Goal: Task Accomplishment & Management: Manage account settings

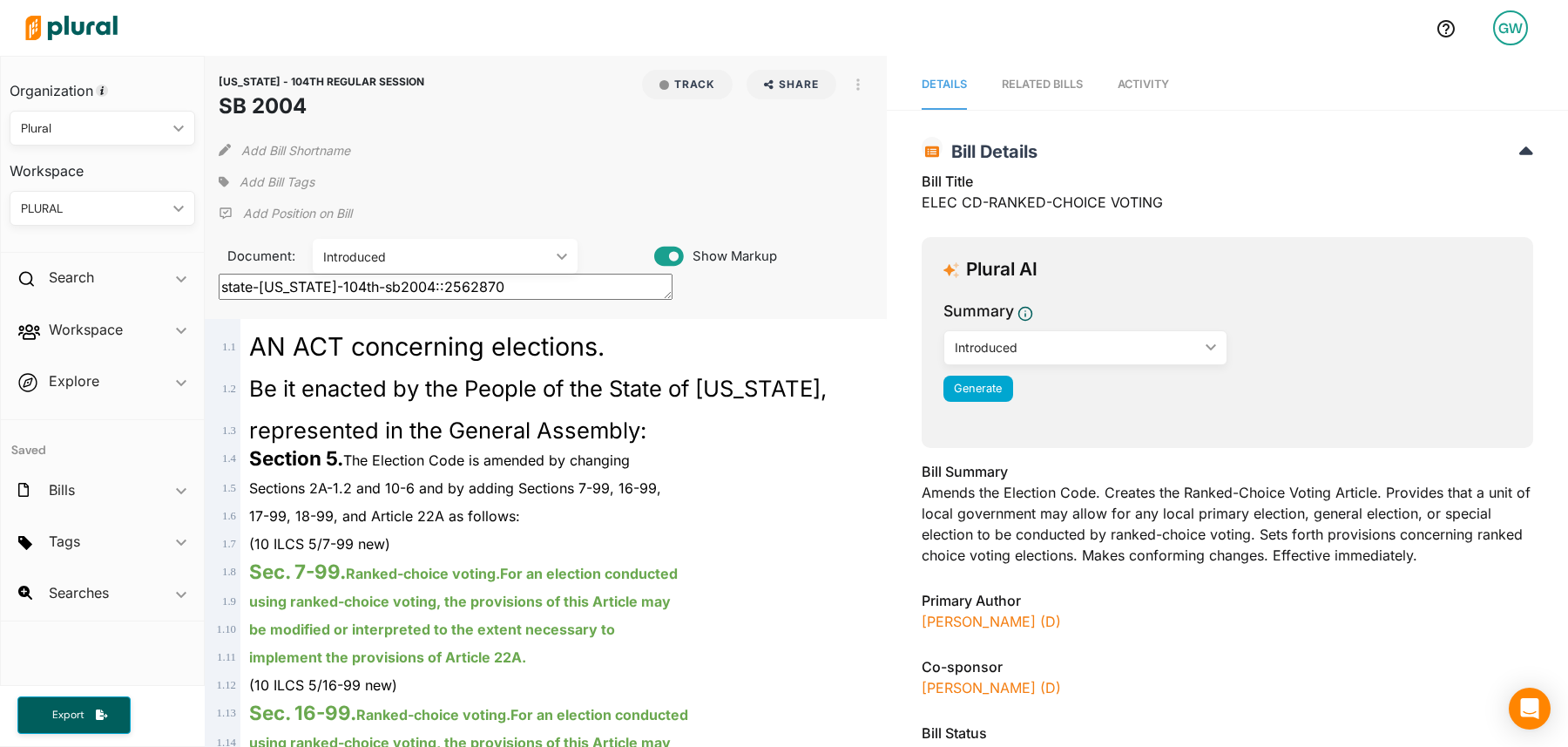
click at [970, 42] on div at bounding box center [720, 27] width 1405 height 61
click at [82, 328] on h2 "Workspace" at bounding box center [85, 329] width 74 height 19
click at [65, 399] on h4 "Bills" at bounding box center [107, 393] width 160 height 17
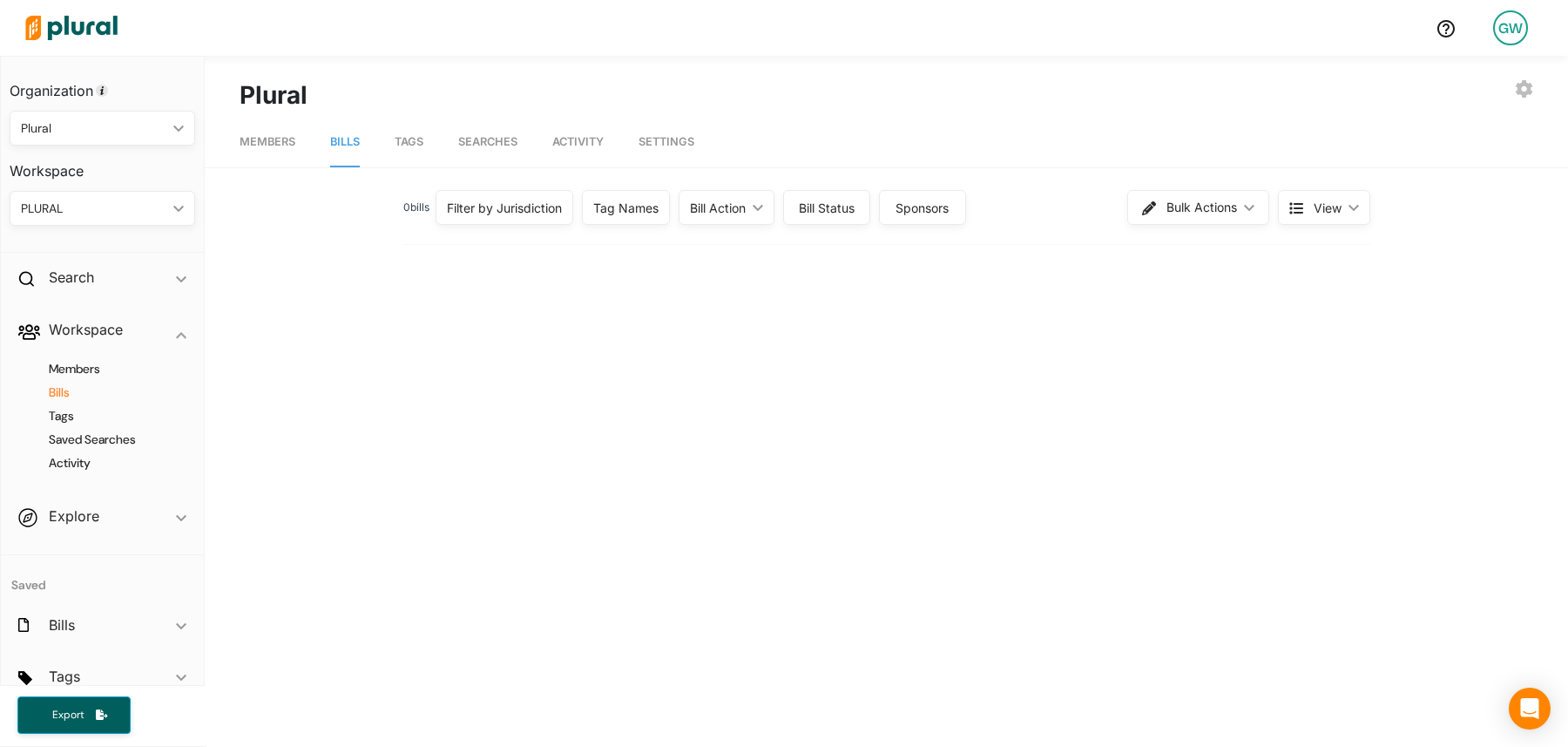
click at [411, 142] on span "Tags" at bounding box center [409, 142] width 29 height 13
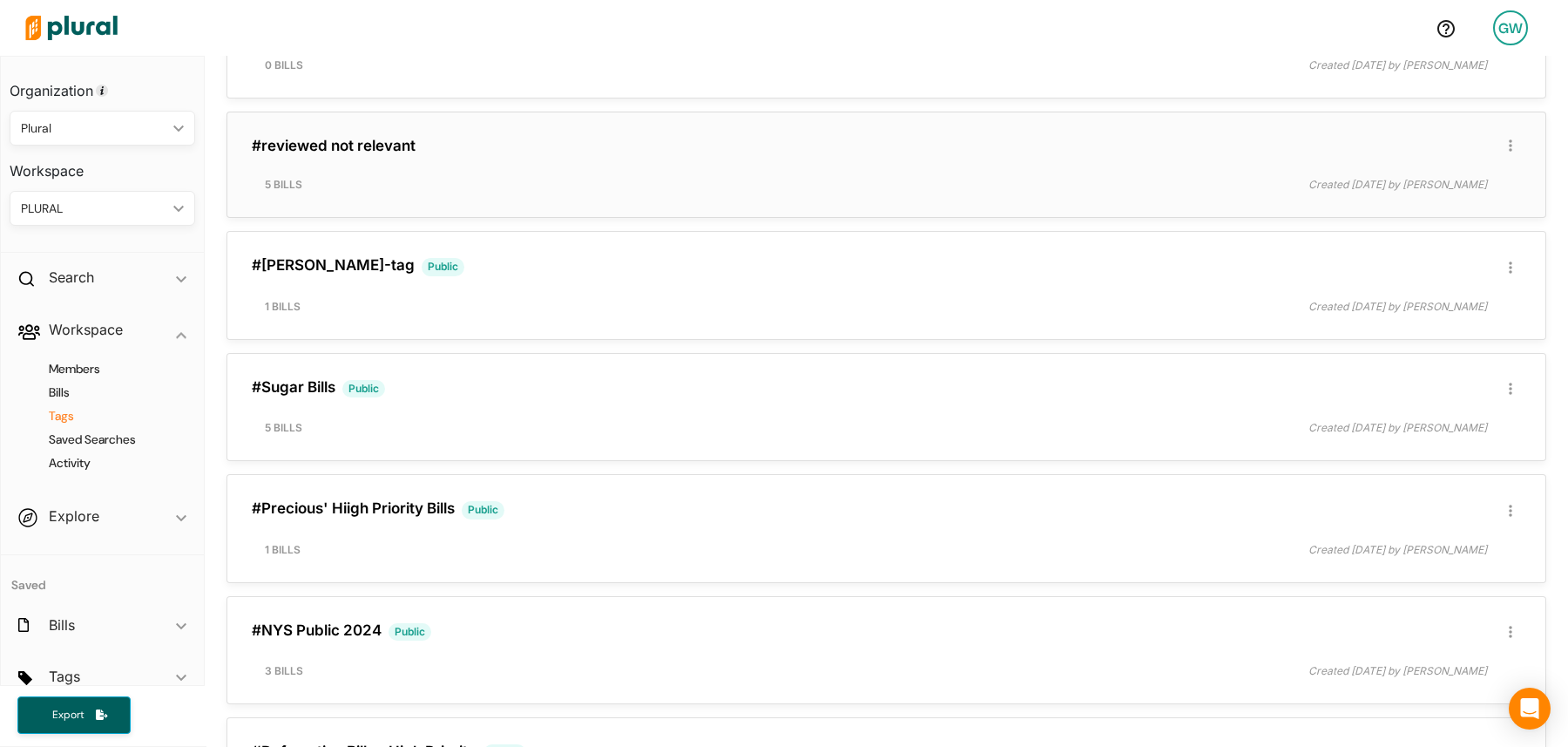
scroll to position [641, 0]
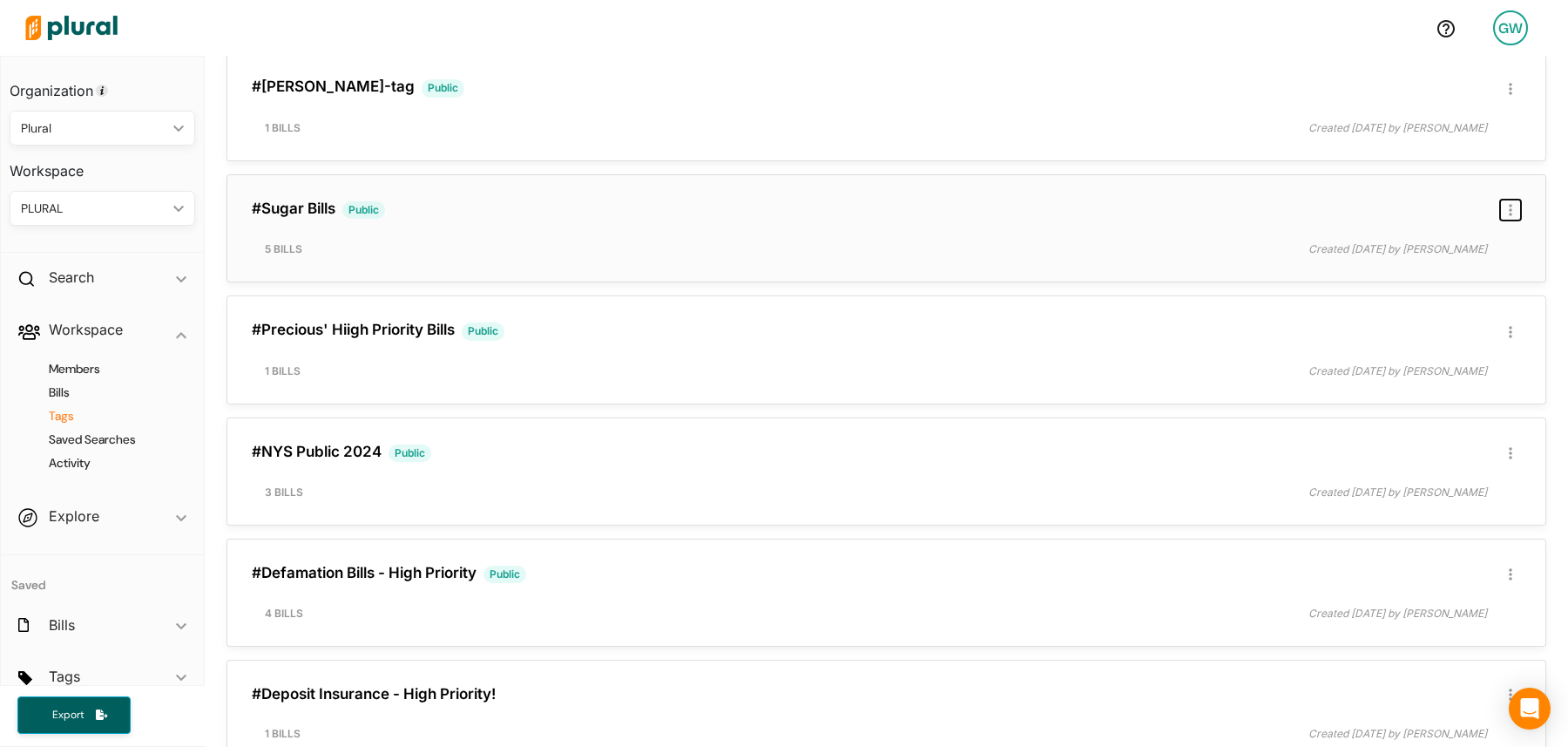
click at [1504, 215] on button "button" at bounding box center [1511, 210] width 21 height 21
click at [1459, 327] on div "Publish Tag" at bounding box center [1455, 325] width 103 height 15
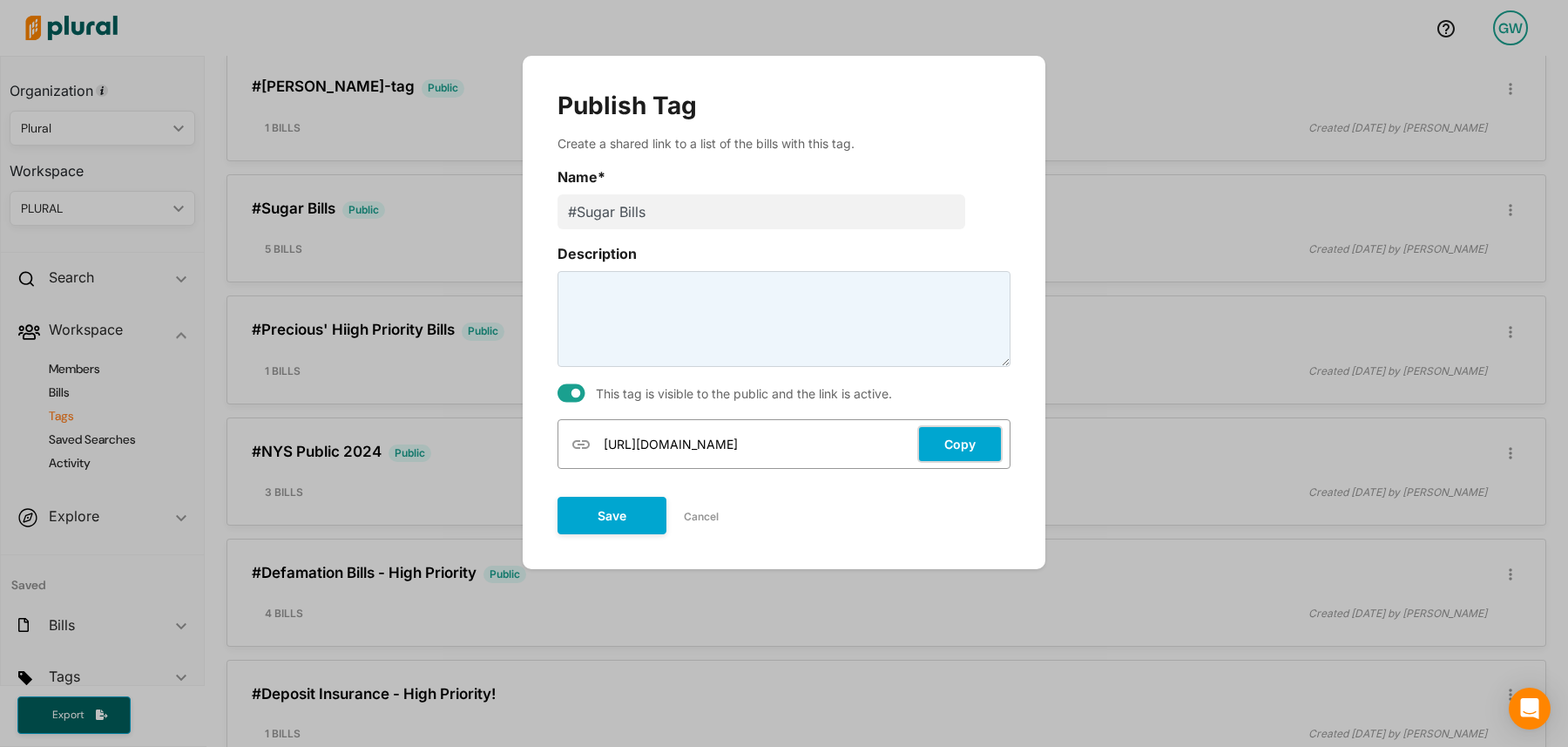
click at [978, 445] on button "Copy" at bounding box center [960, 444] width 85 height 38
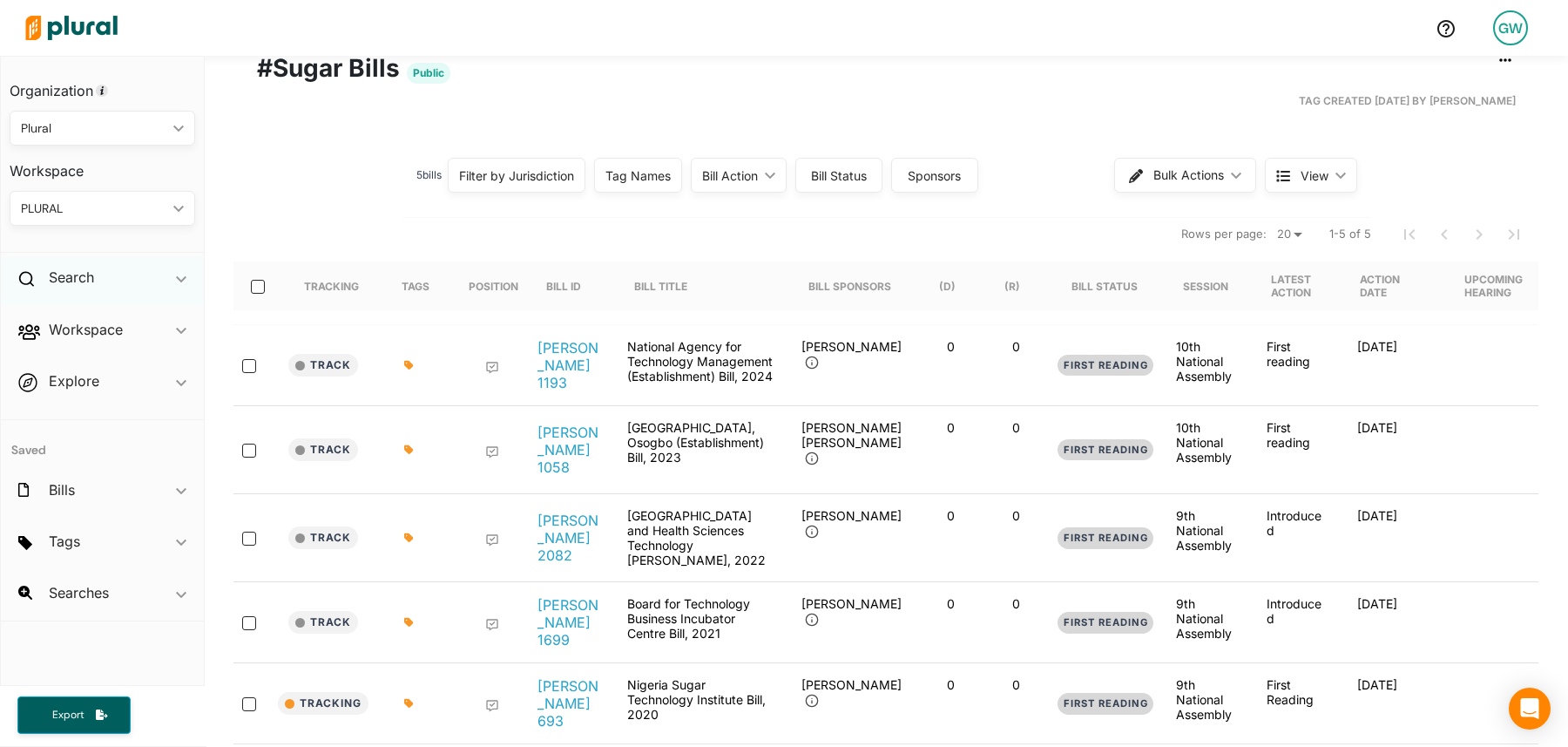
scroll to position [100, 0]
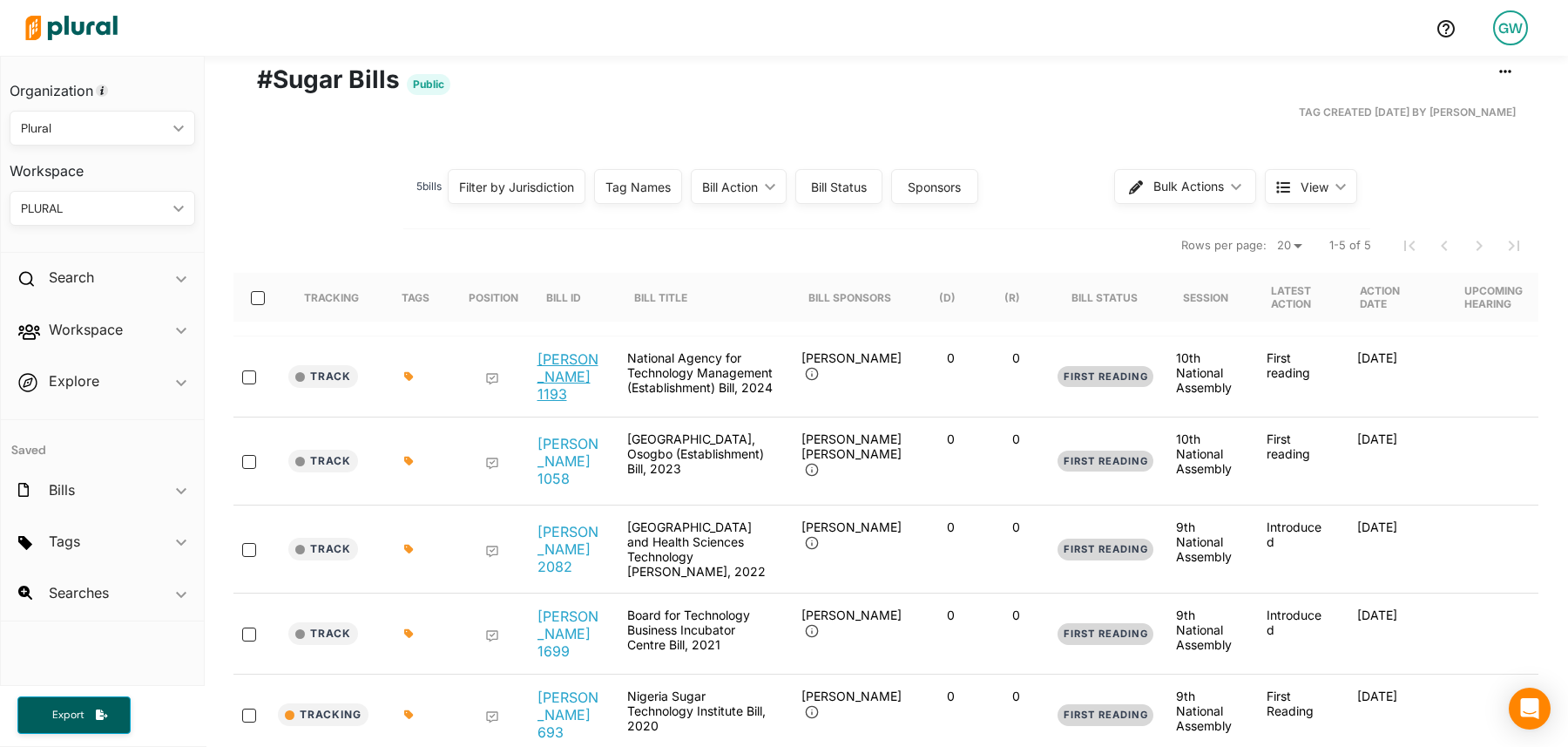
click at [549, 375] on link "[PERSON_NAME] 1193" at bounding box center [568, 377] width 63 height 53
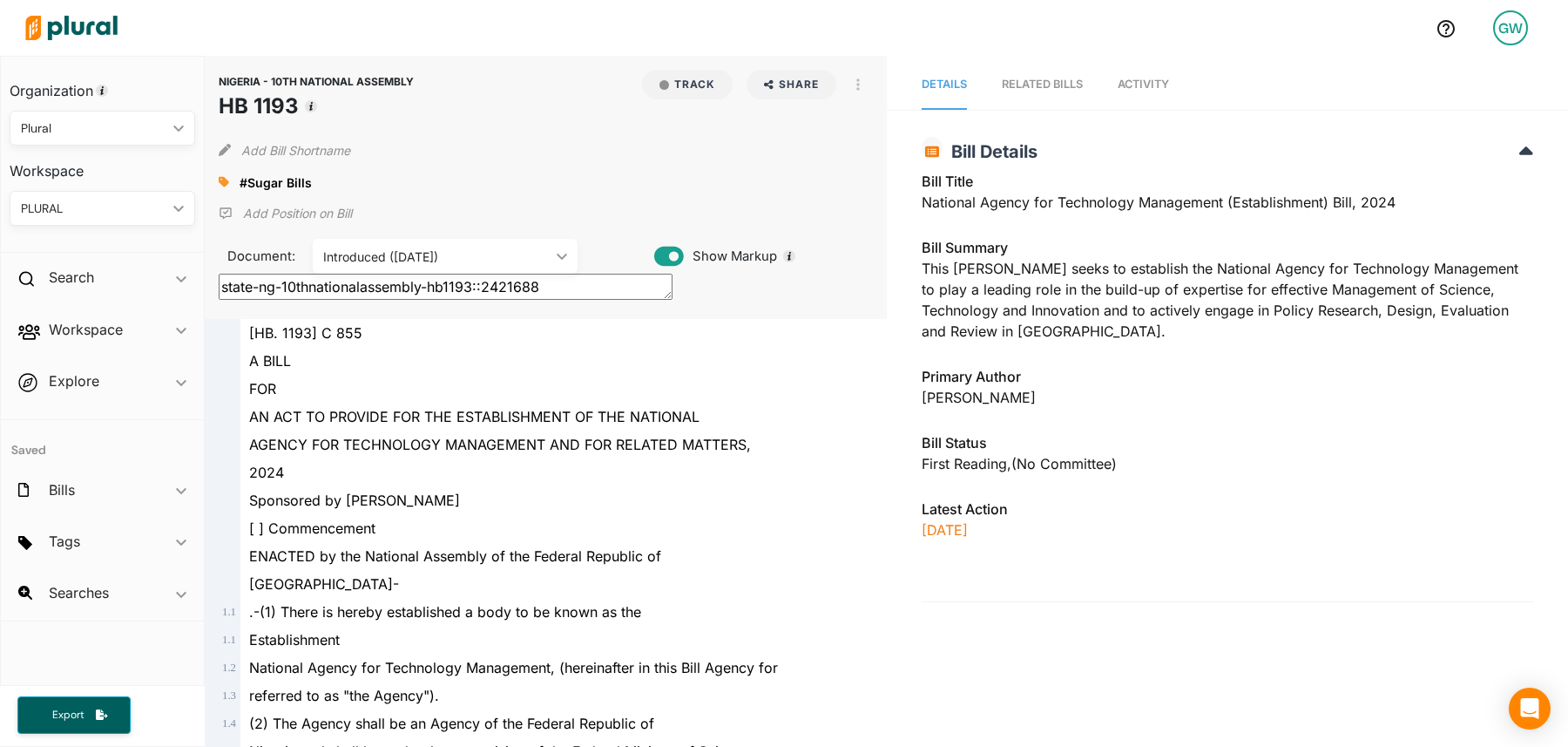
click at [1024, 79] on div "RELATED BILLS" at bounding box center [1043, 85] width 81 height 17
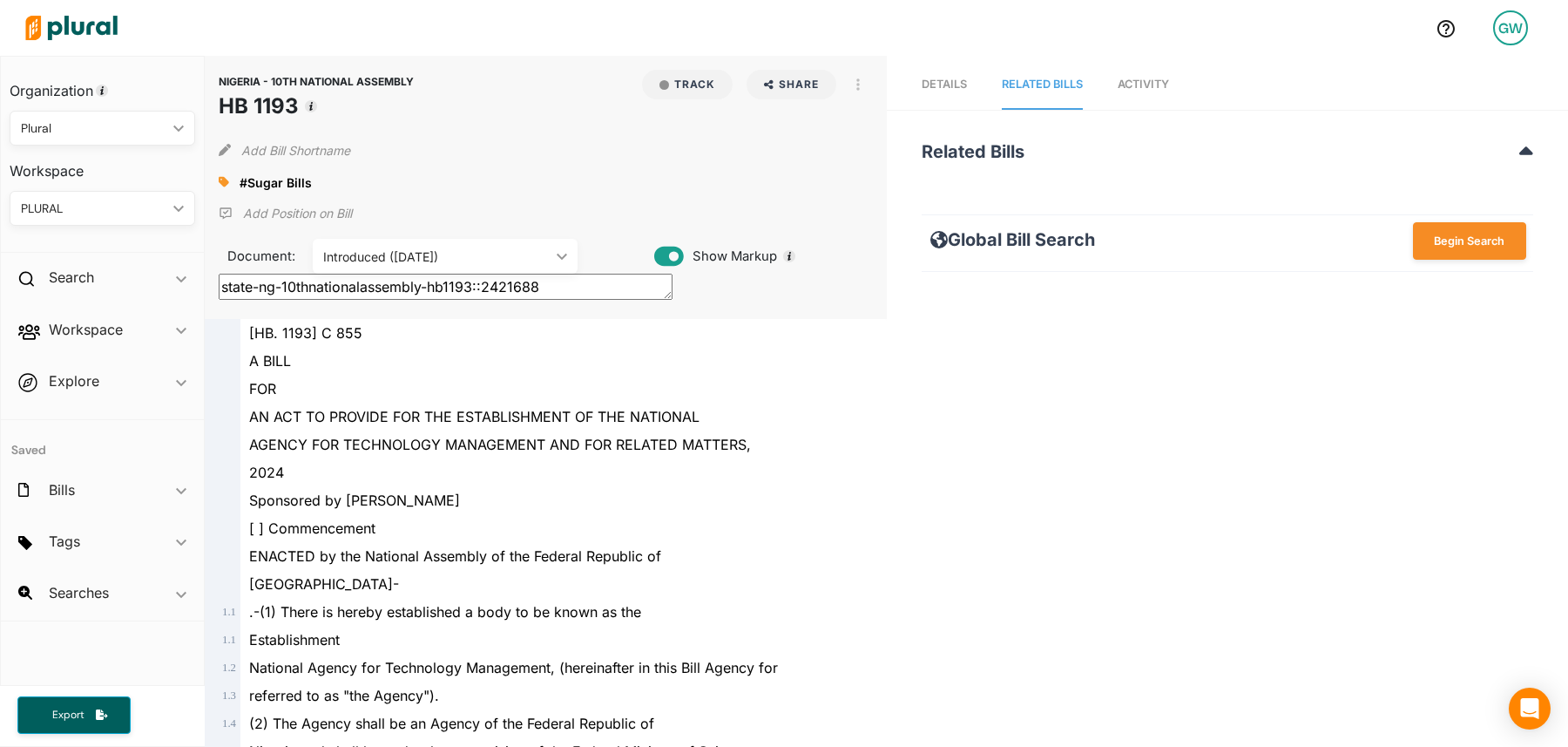
click at [960, 78] on span "Details" at bounding box center [944, 85] width 45 height 13
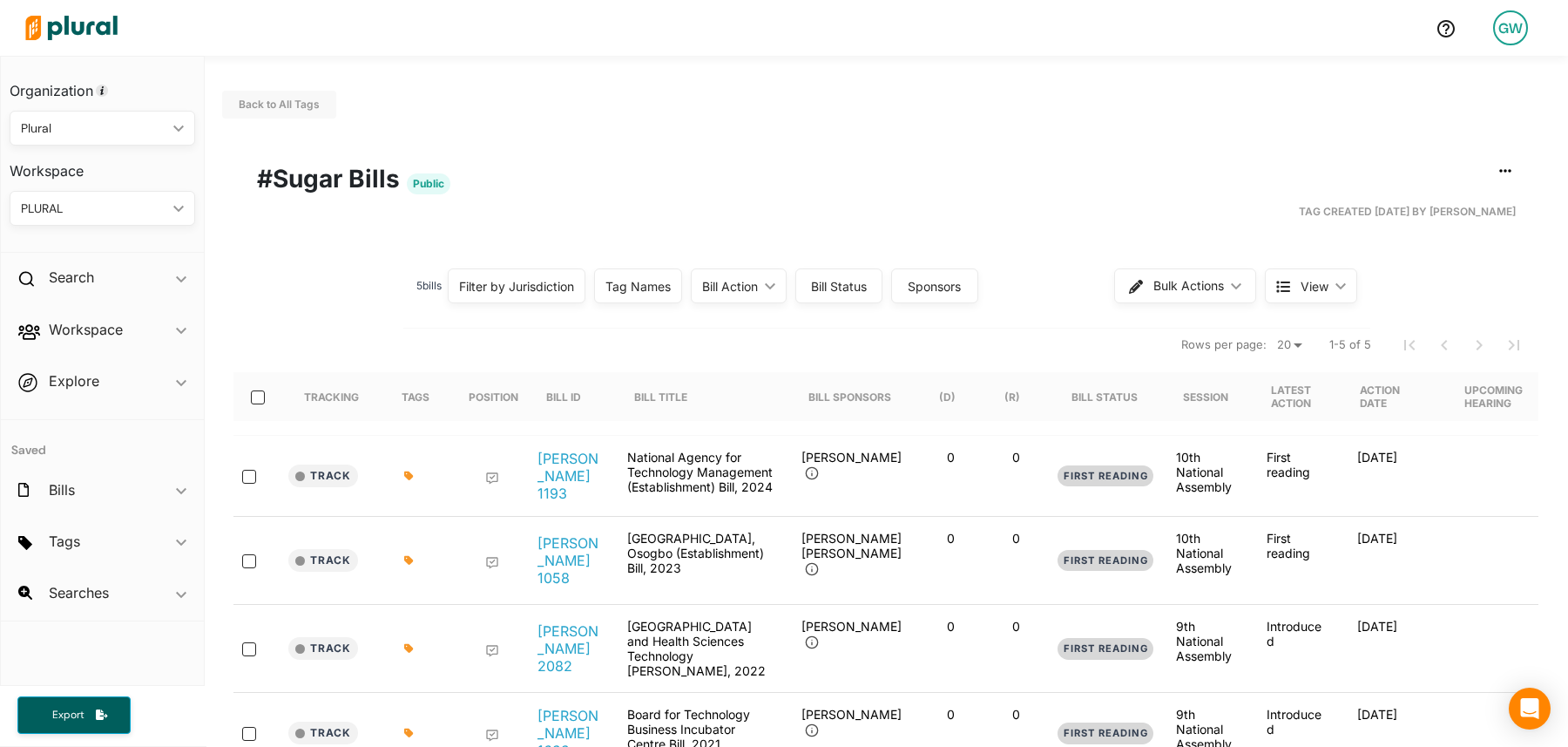
click at [1322, 288] on span "View" at bounding box center [1315, 286] width 28 height 18
click at [1322, 328] on span "Table" at bounding box center [1355, 327] width 103 height 15
click at [1321, 361] on span "Cards" at bounding box center [1355, 367] width 103 height 15
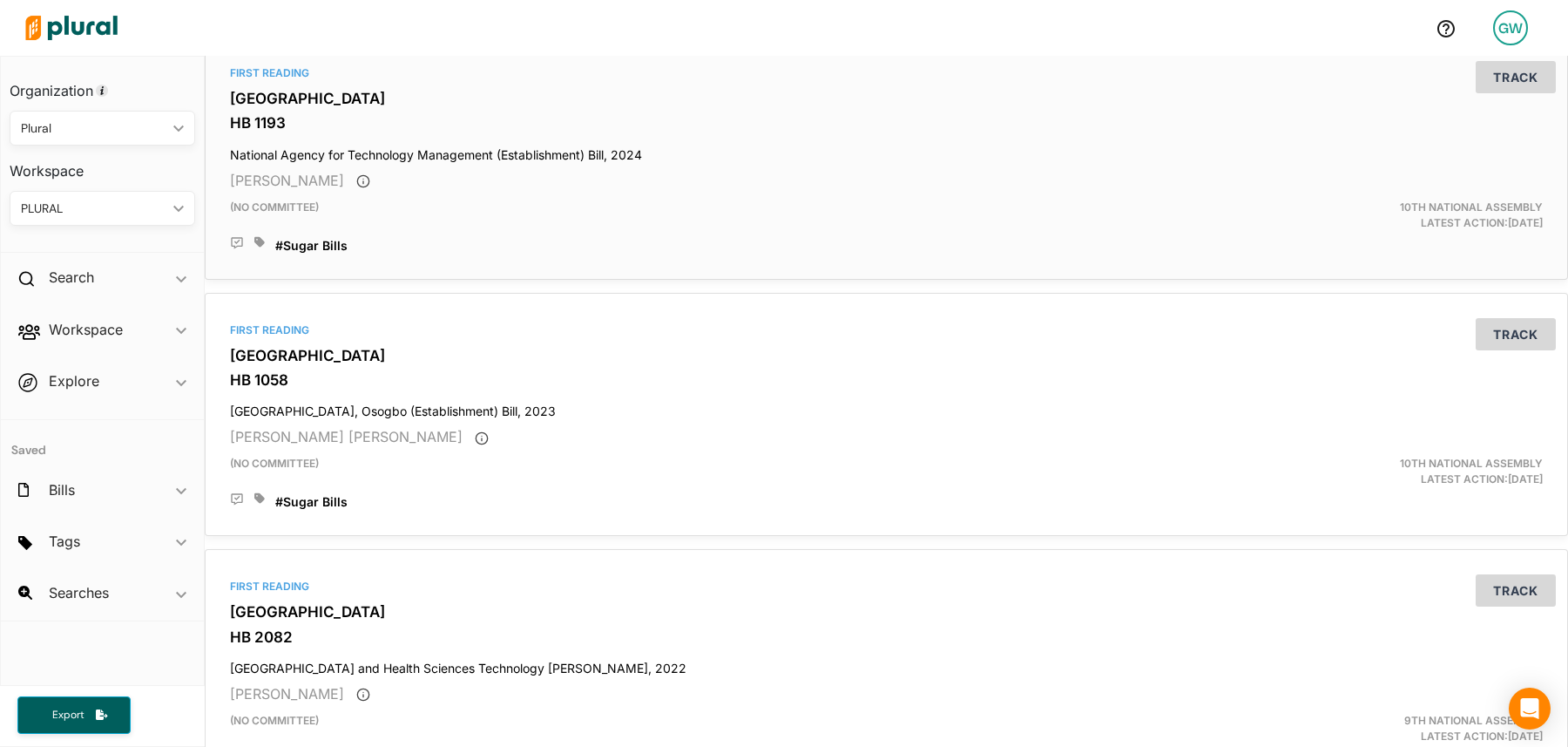
scroll to position [108, 0]
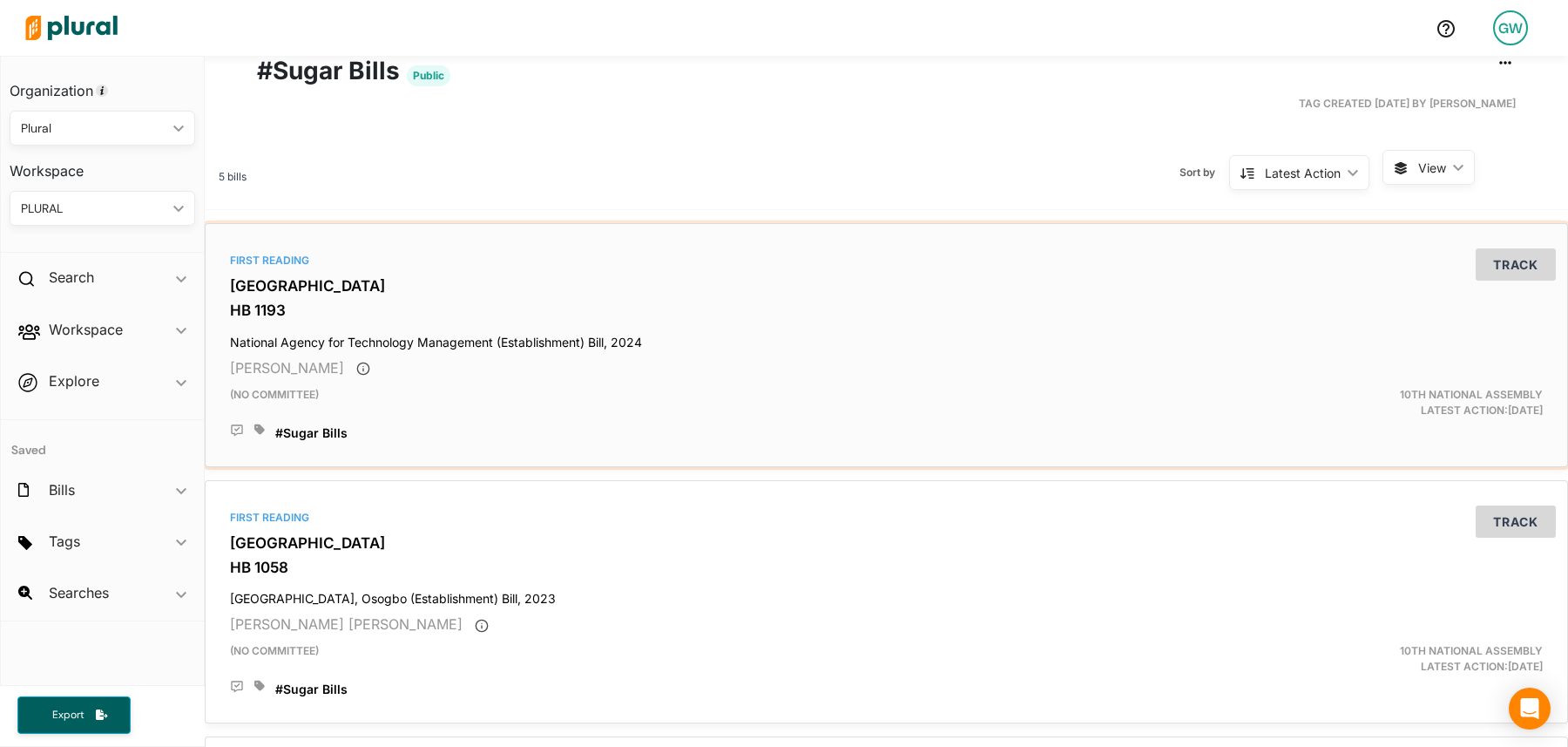
click at [240, 428] on icon at bounding box center [237, 430] width 14 height 14
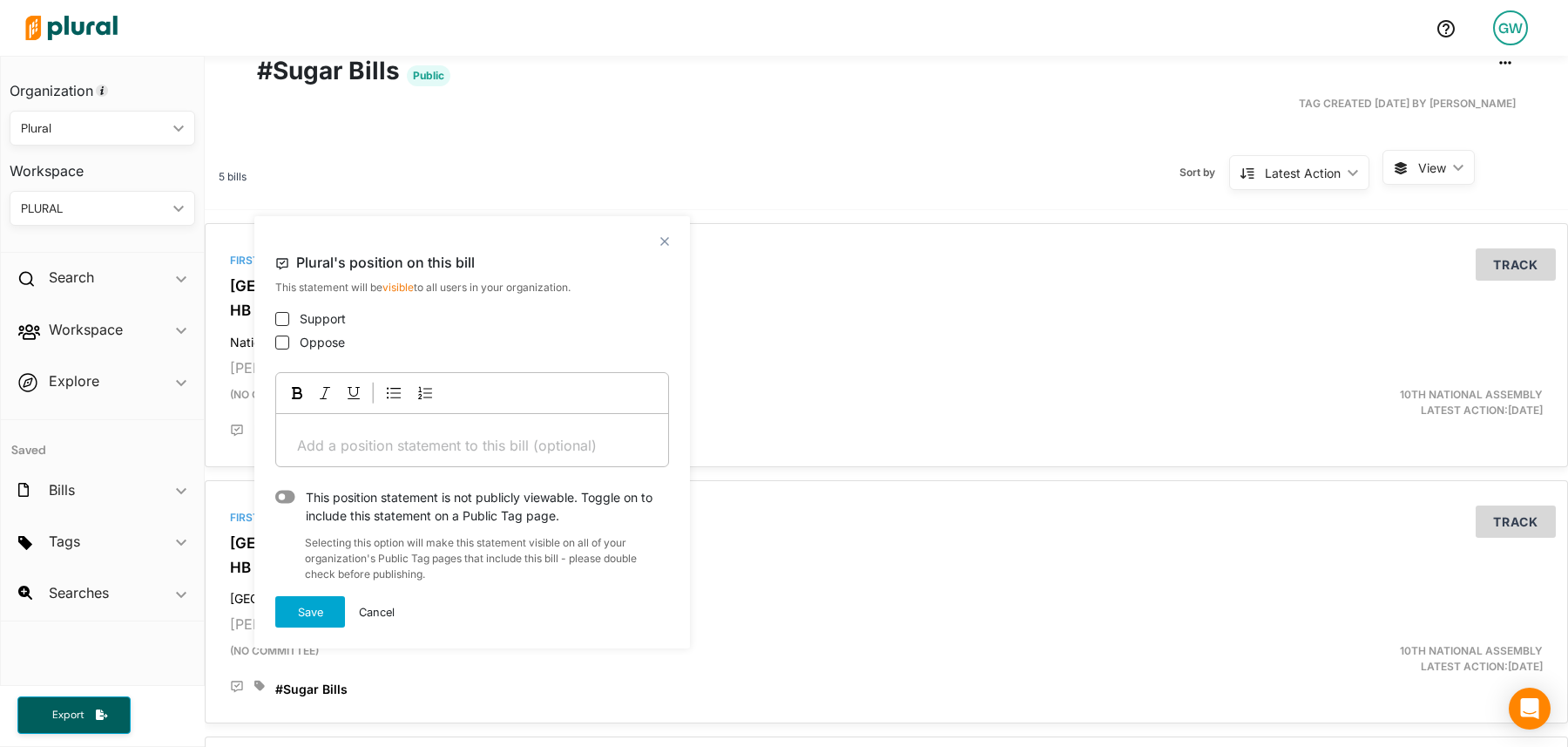
click at [371, 428] on div "Add a position statement to this bill (optional) ﻿" at bounding box center [472, 441] width 392 height 53
click at [287, 319] on input "Support" at bounding box center [282, 319] width 14 height 14
checkbox input "true"
click at [313, 439] on p "Add a position statement to this bill (optional) ﻿" at bounding box center [472, 445] width 350 height 21
click at [319, 624] on button "Save" at bounding box center [310, 611] width 70 height 31
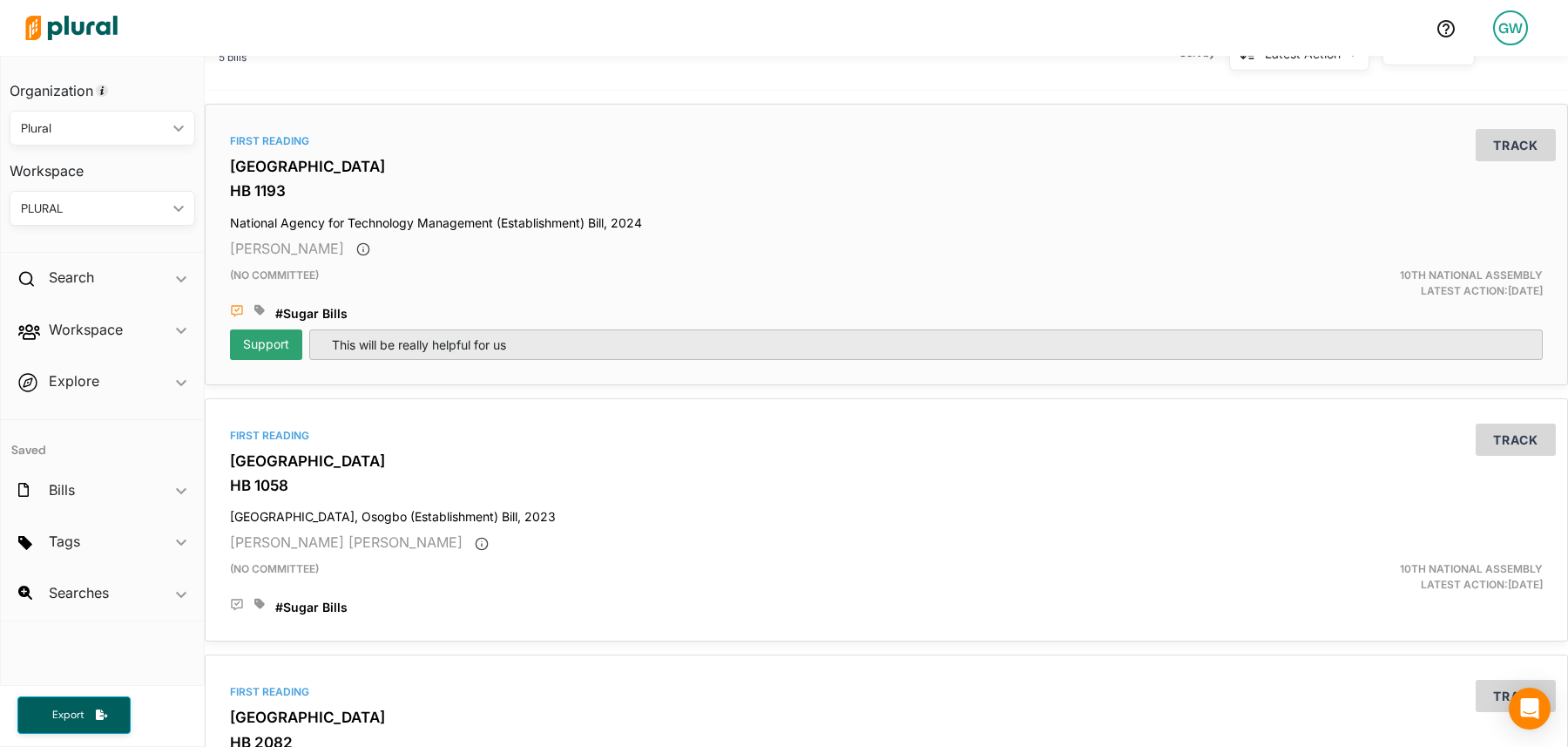
scroll to position [225, 0]
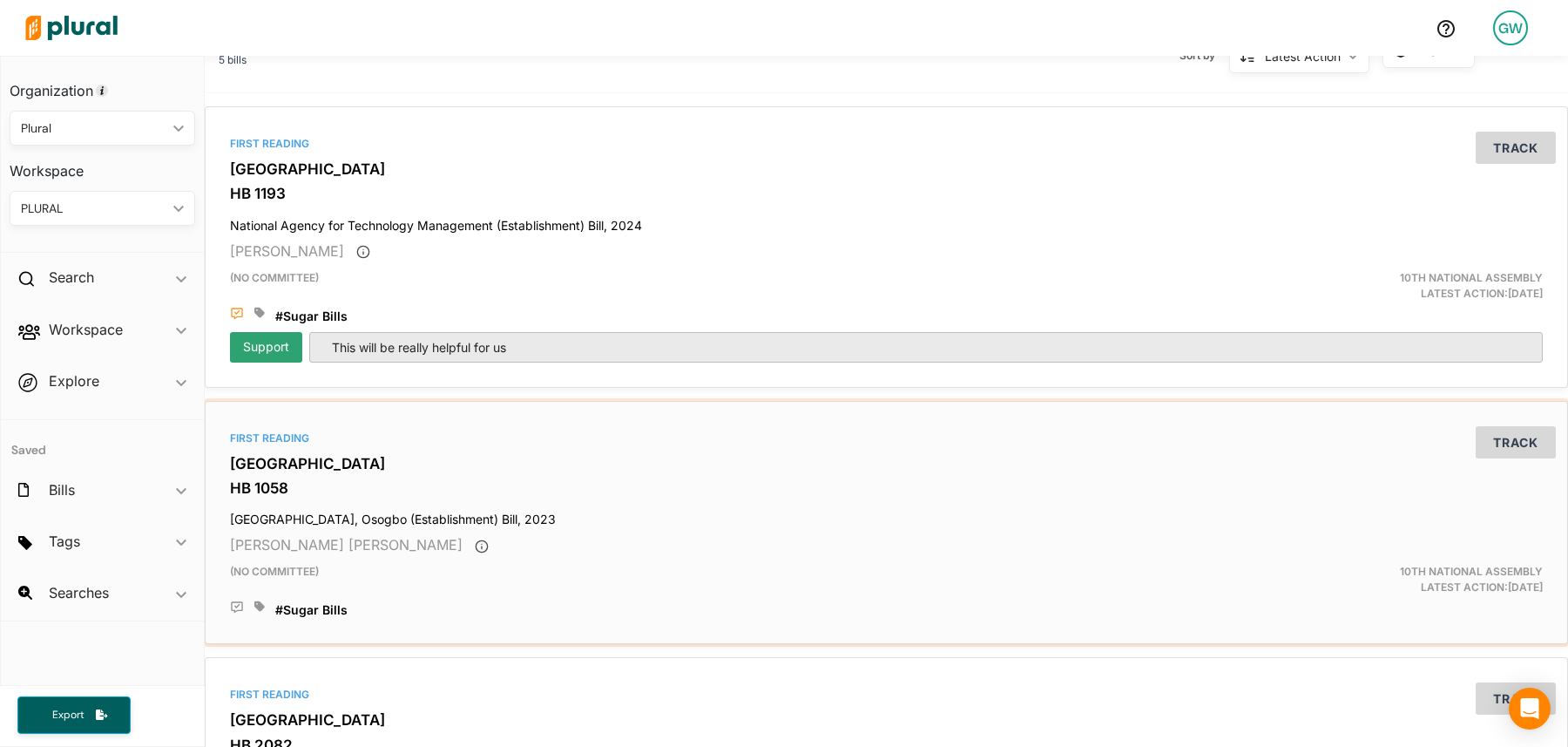
click at [234, 606] on icon at bounding box center [237, 607] width 14 height 14
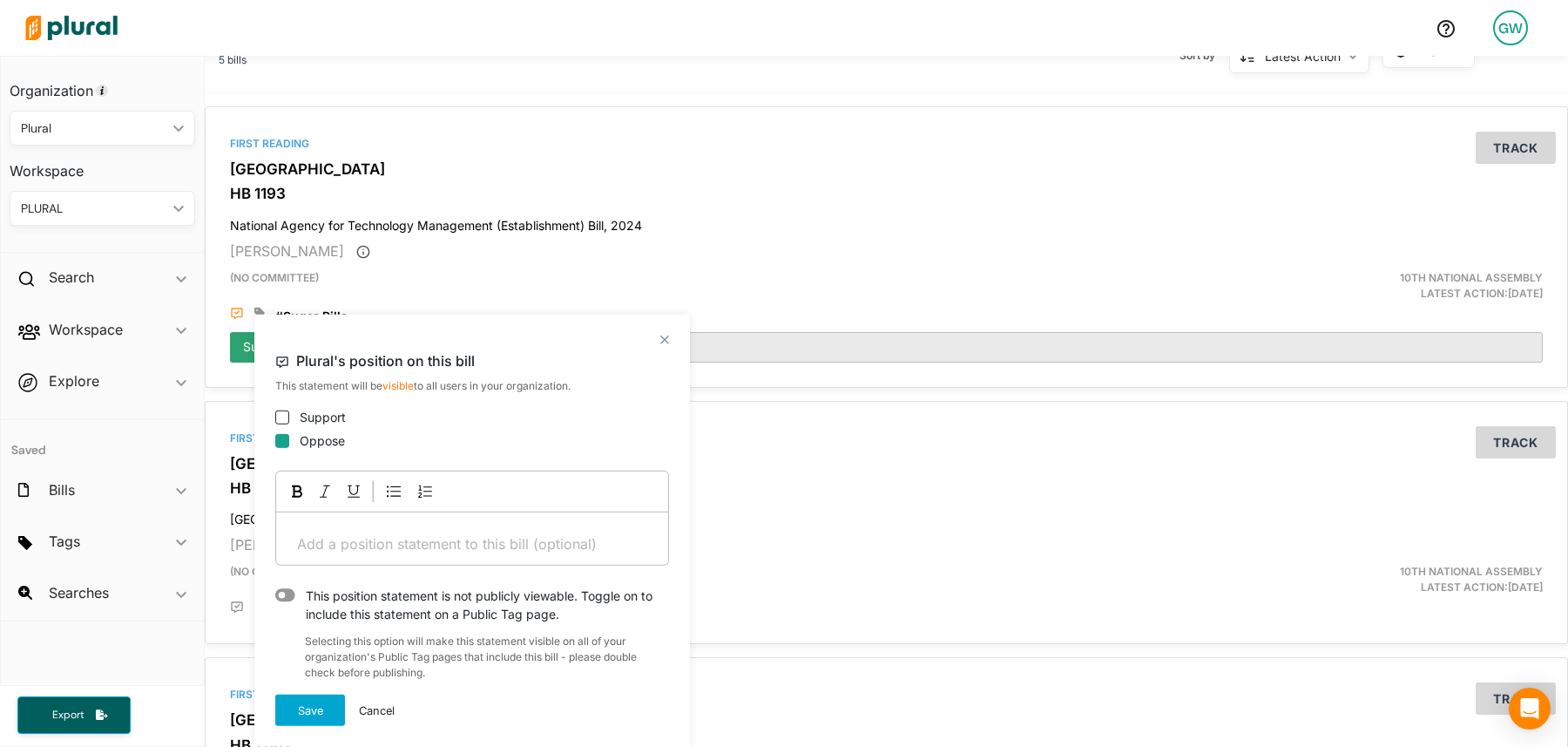
click at [288, 437] on input "Oppose" at bounding box center [282, 440] width 14 height 14
checkbox input "true"
click at [345, 558] on div "Add a position statement to this bill (optional) ﻿" at bounding box center [472, 538] width 392 height 53
click at [286, 590] on icon at bounding box center [285, 595] width 20 height 13
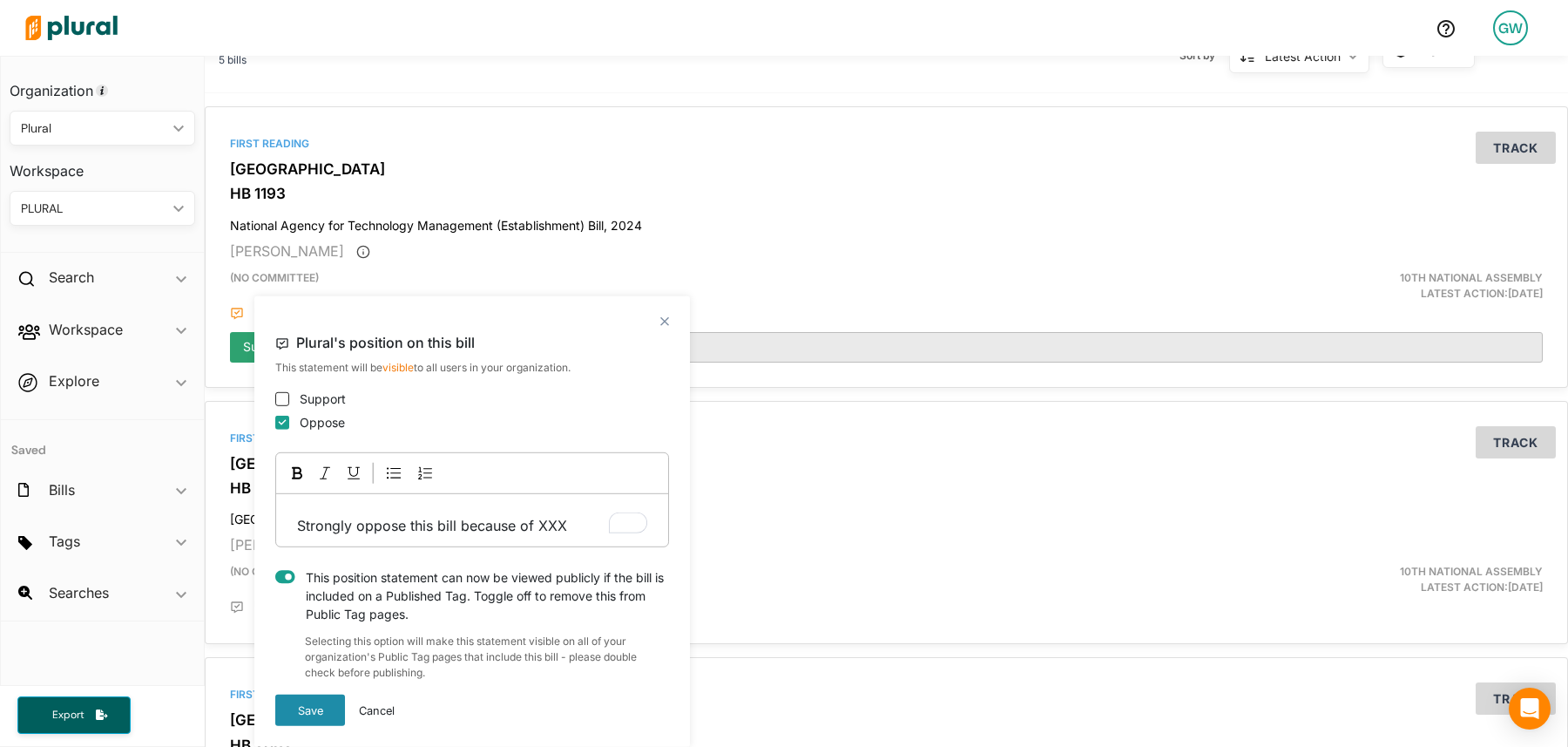
click at [315, 710] on button "Save" at bounding box center [310, 709] width 70 height 31
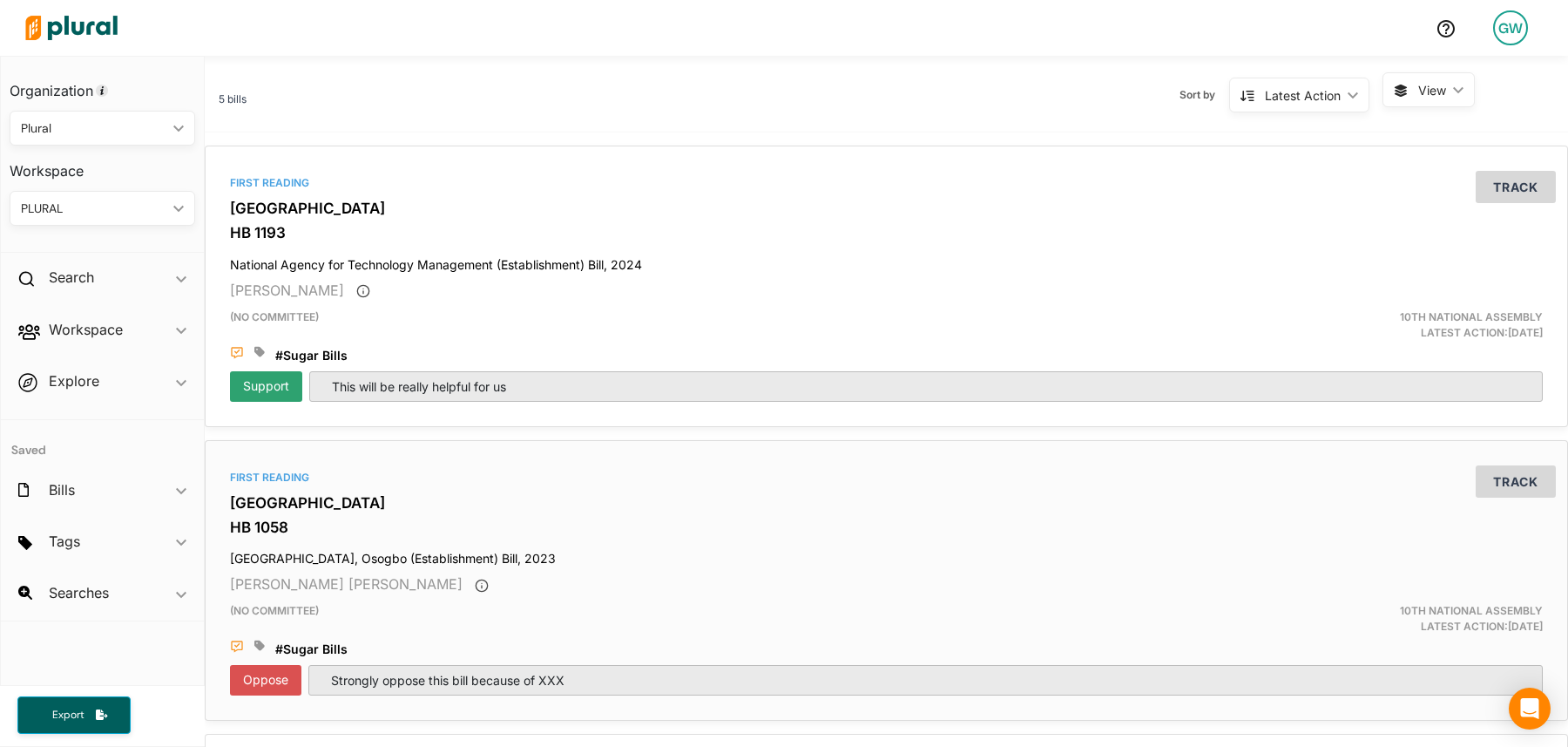
scroll to position [223, 0]
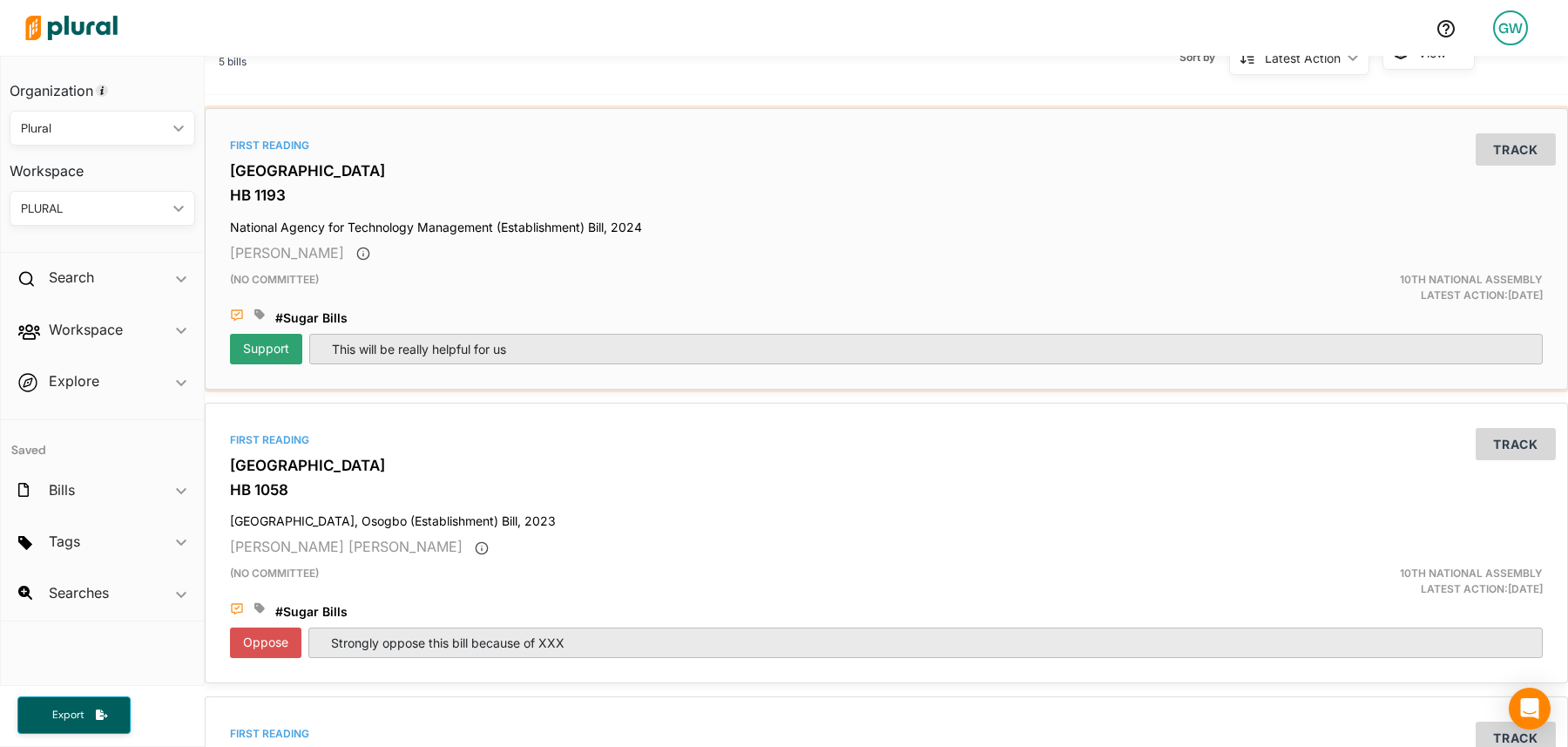
click at [246, 166] on h3 "[GEOGRAPHIC_DATA]" at bounding box center [887, 170] width 1313 height 18
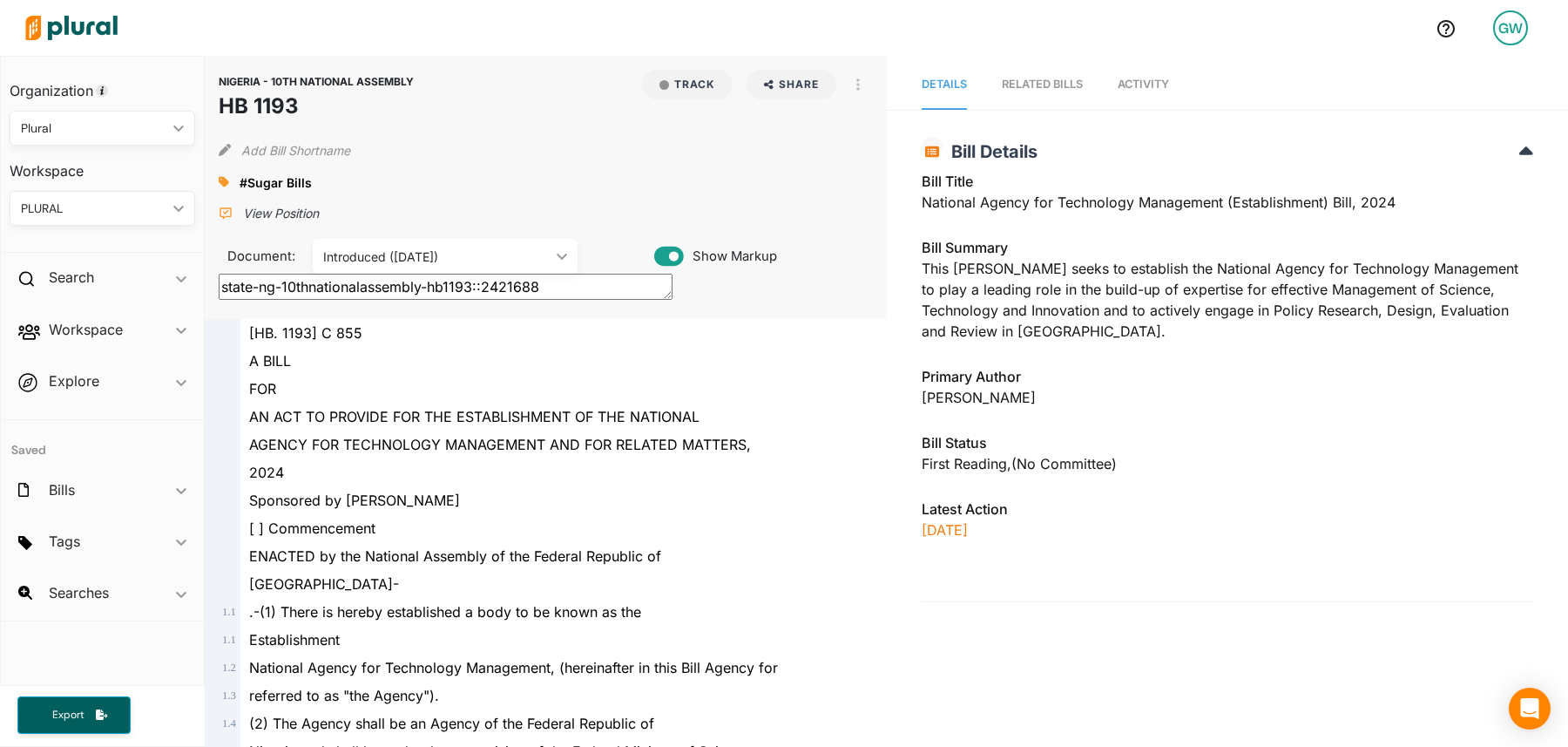
click at [1057, 90] on div "RELATED BILLS" at bounding box center [1043, 85] width 81 height 17
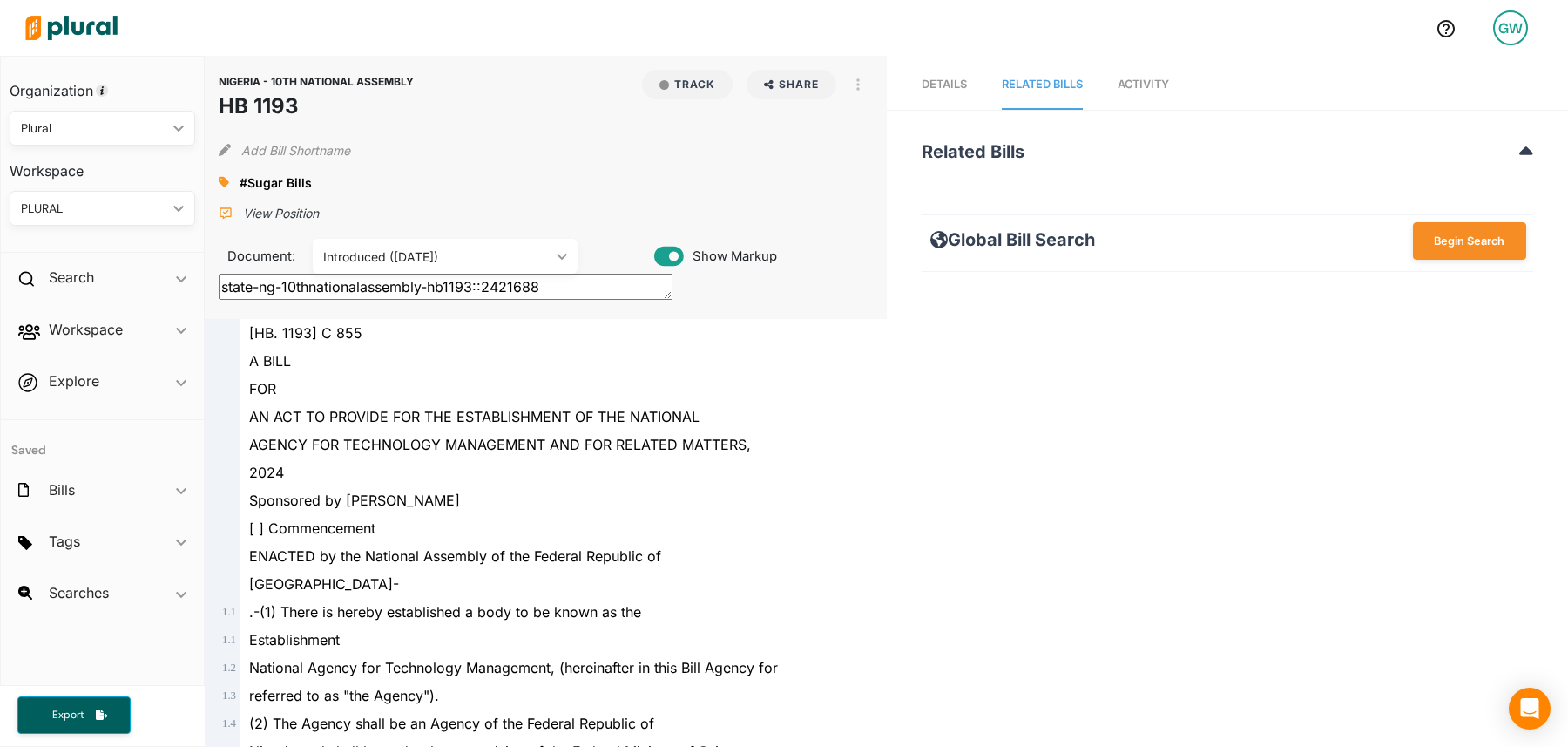
click at [1176, 92] on nav "Details RELATED BILLS Activity" at bounding box center [1227, 82] width 681 height 54
click at [1142, 92] on link "Activity" at bounding box center [1143, 85] width 52 height 50
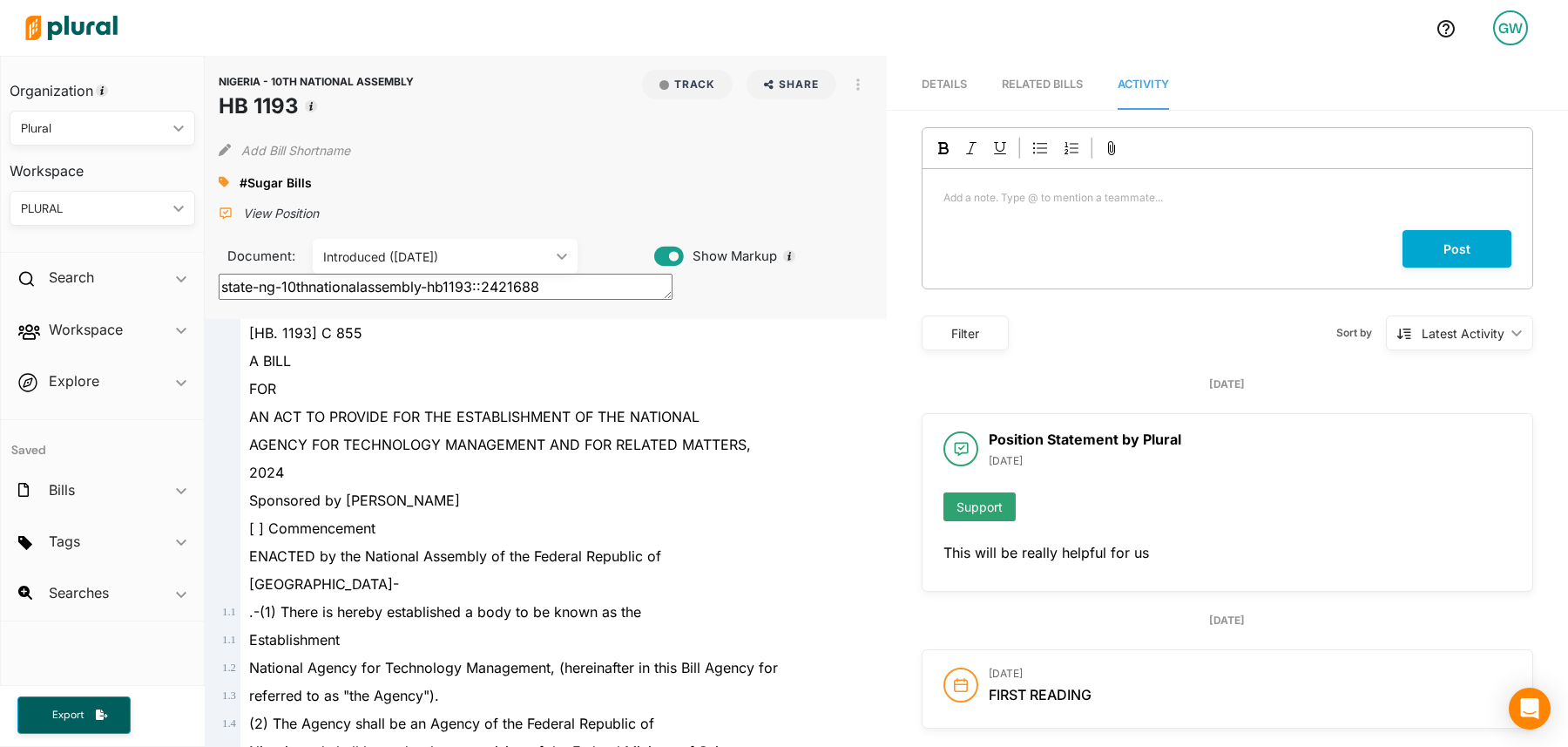
click at [965, 82] on span "Details" at bounding box center [944, 85] width 45 height 13
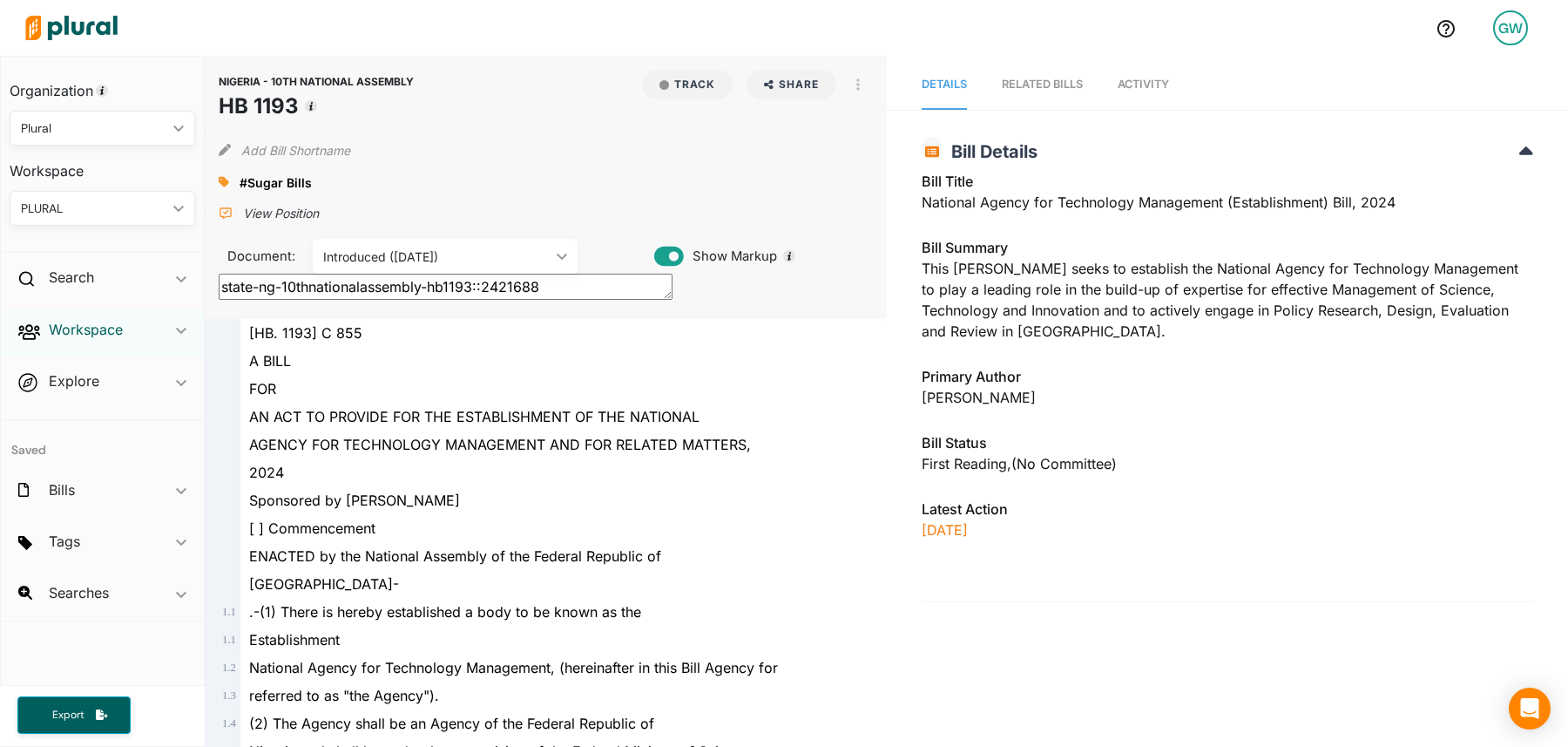
click at [85, 328] on h2 "Workspace" at bounding box center [85, 329] width 74 height 19
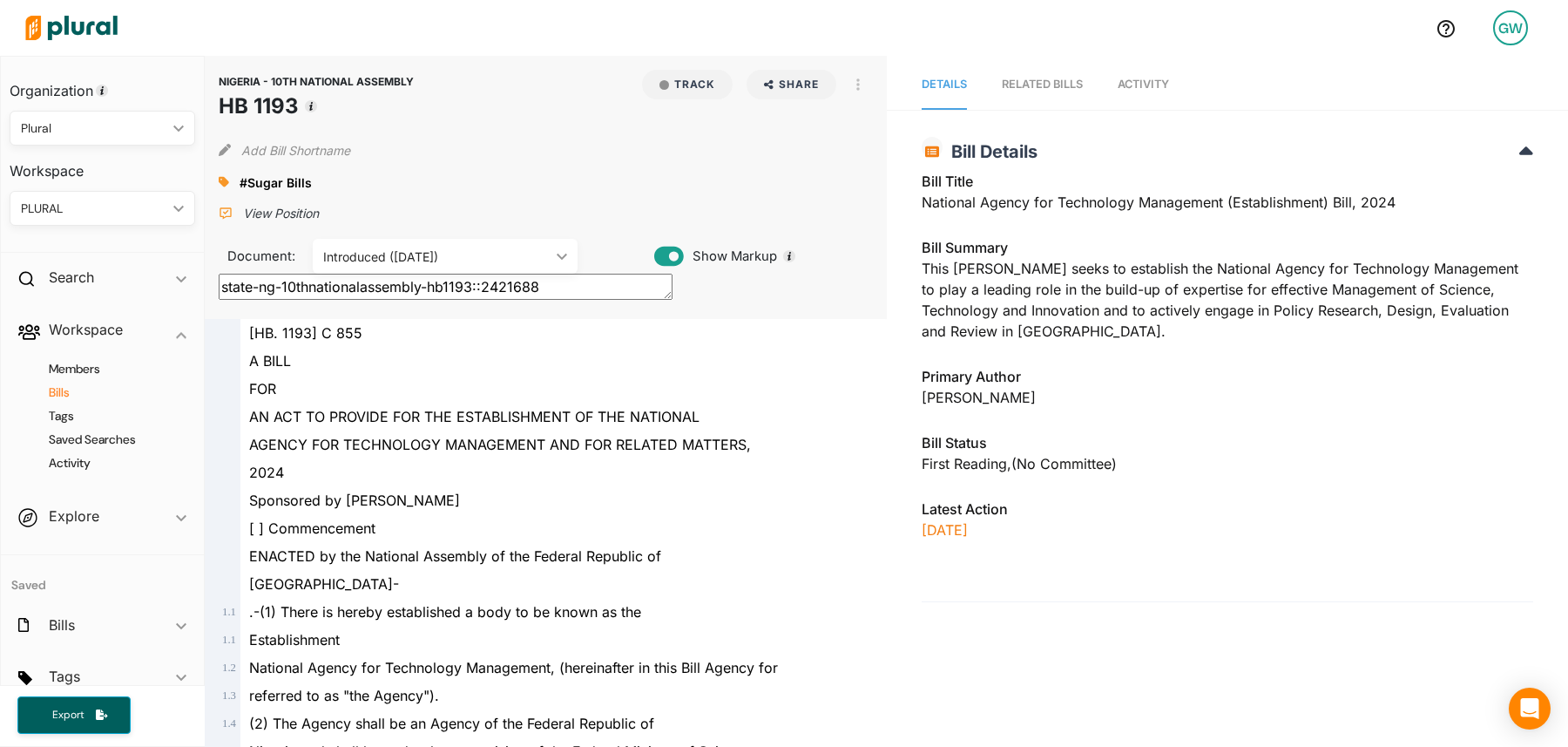
click at [65, 392] on h4 "Bills" at bounding box center [107, 393] width 160 height 17
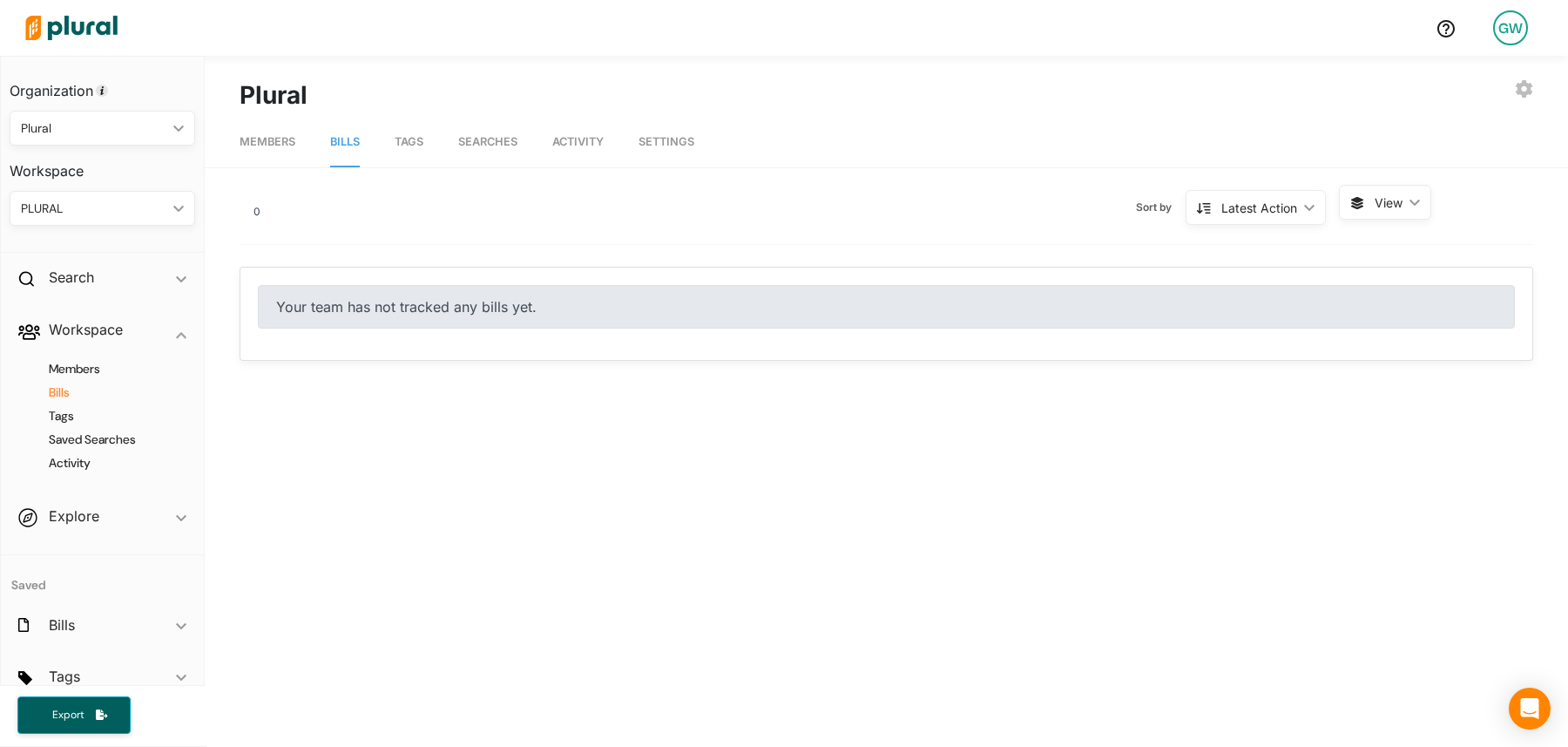
click at [272, 148] on link "Members" at bounding box center [267, 142] width 55 height 50
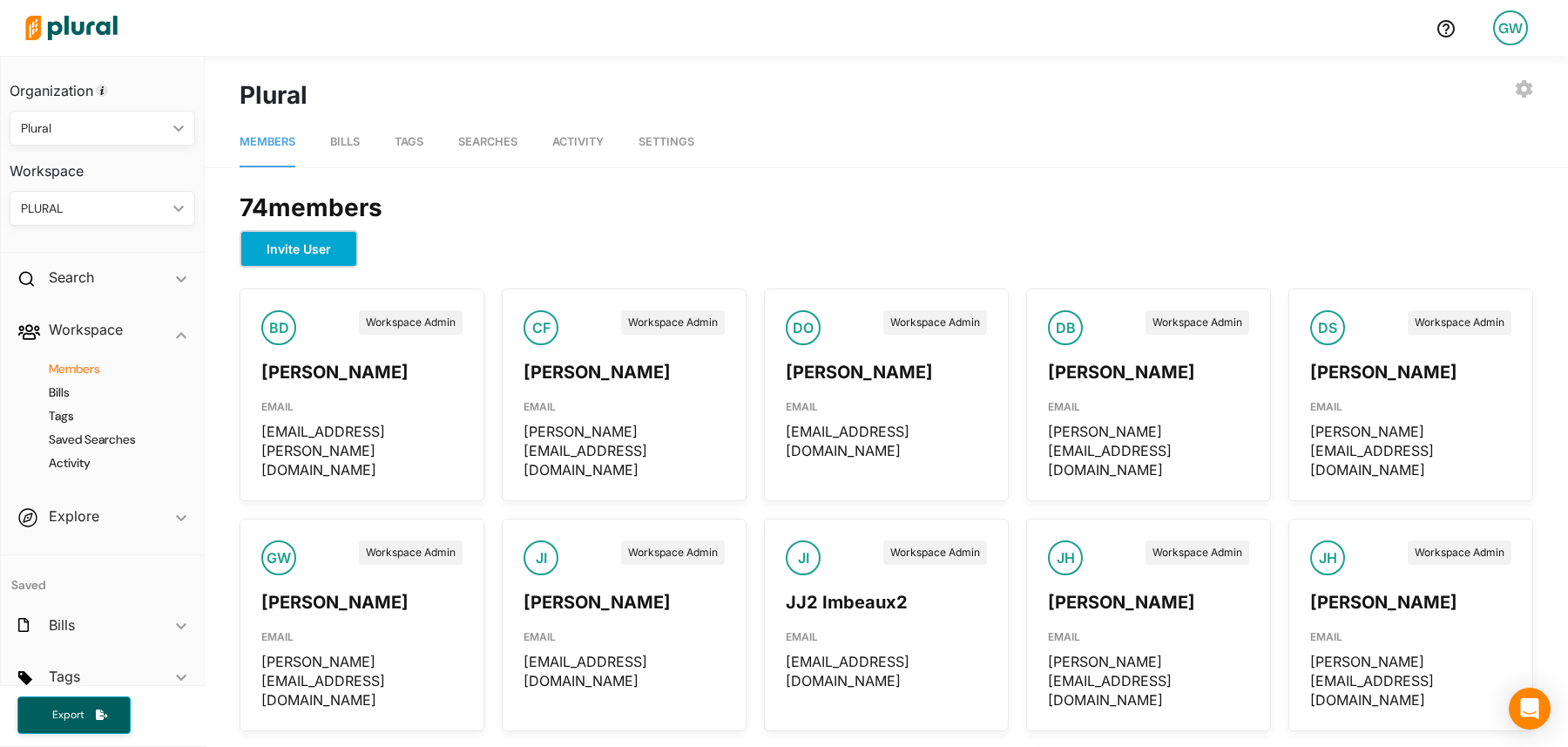
click at [303, 251] on button "Invite User" at bounding box center [299, 249] width 118 height 38
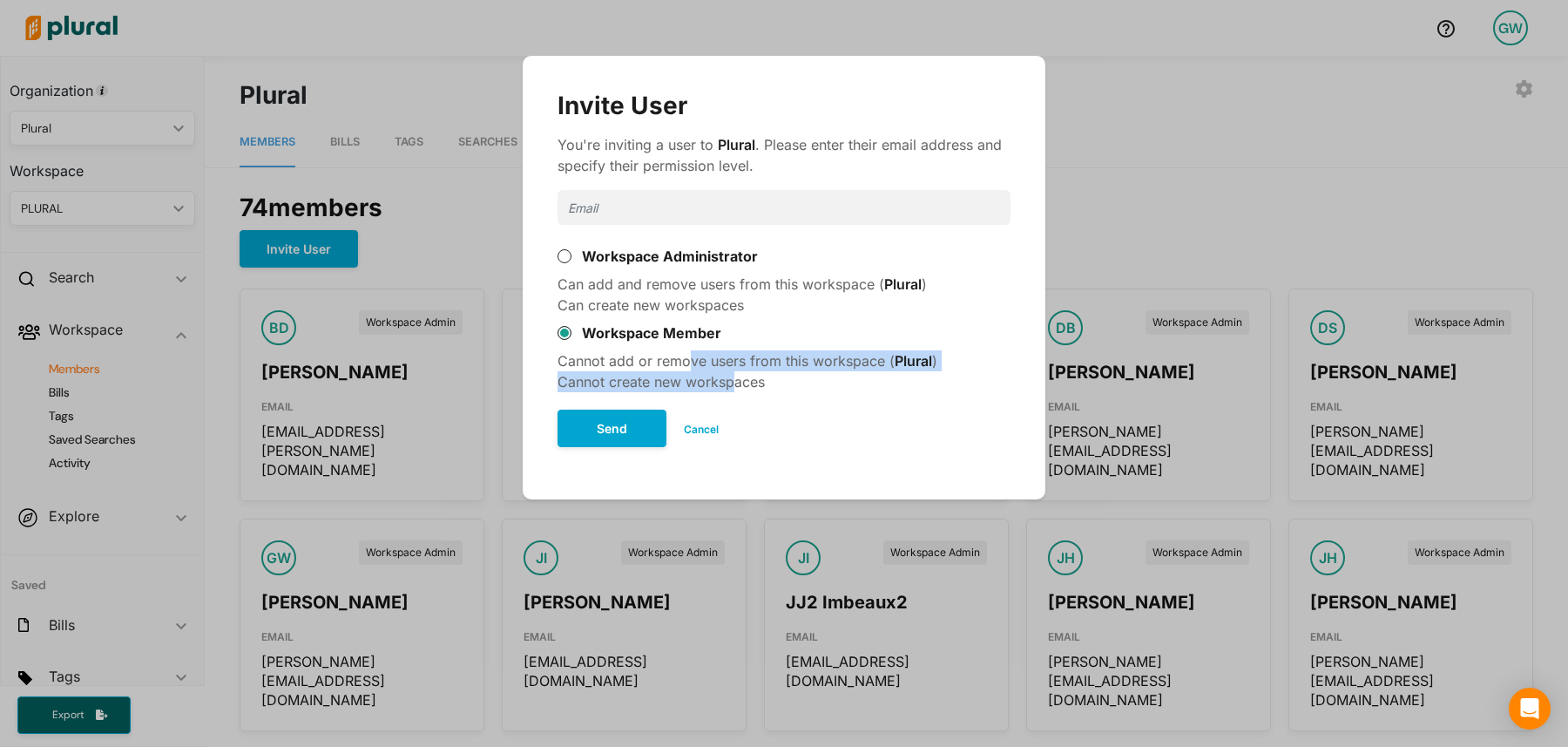
drag, startPoint x: 691, startPoint y: 368, endPoint x: 734, endPoint y: 381, distance: 44.9
click at [734, 381] on div "Cannot add or remove users from this workspace ( Plural ) Cannot create new wor…" at bounding box center [784, 371] width 453 height 42
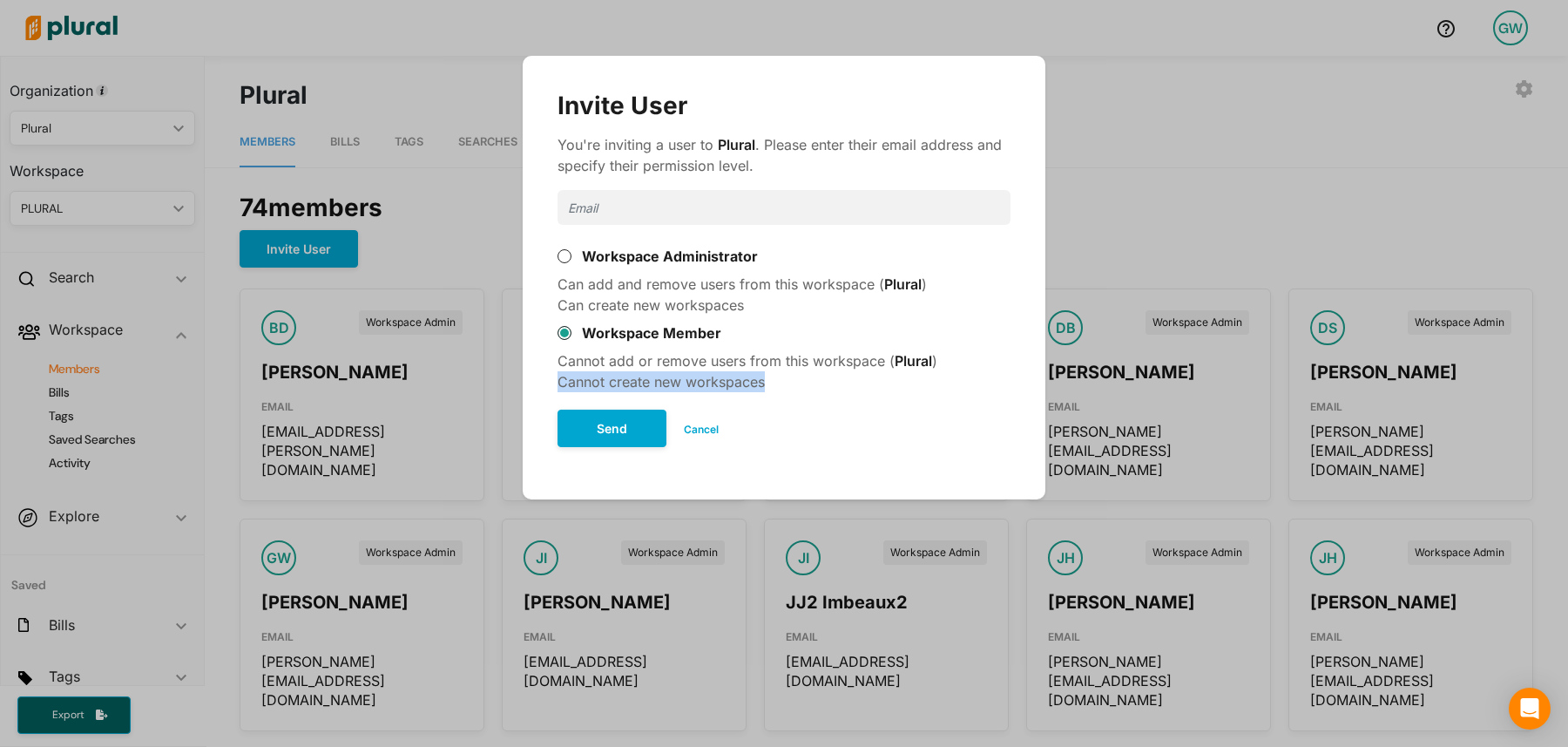
click at [734, 381] on div "Cannot add or remove users from this workspace ( Plural ) Cannot create new wor…" at bounding box center [784, 371] width 453 height 42
click at [705, 366] on div "Cannot add or remove users from this workspace ( Plural ) Cannot create new wor…" at bounding box center [784, 371] width 453 height 42
drag, startPoint x: 705, startPoint y: 366, endPoint x: 745, endPoint y: 385, distance: 44.3
click at [745, 385] on div "Cannot add or remove users from this workspace ( Plural ) Cannot create new wor…" at bounding box center [784, 371] width 453 height 42
click at [712, 427] on button "Cancel" at bounding box center [701, 429] width 70 height 26
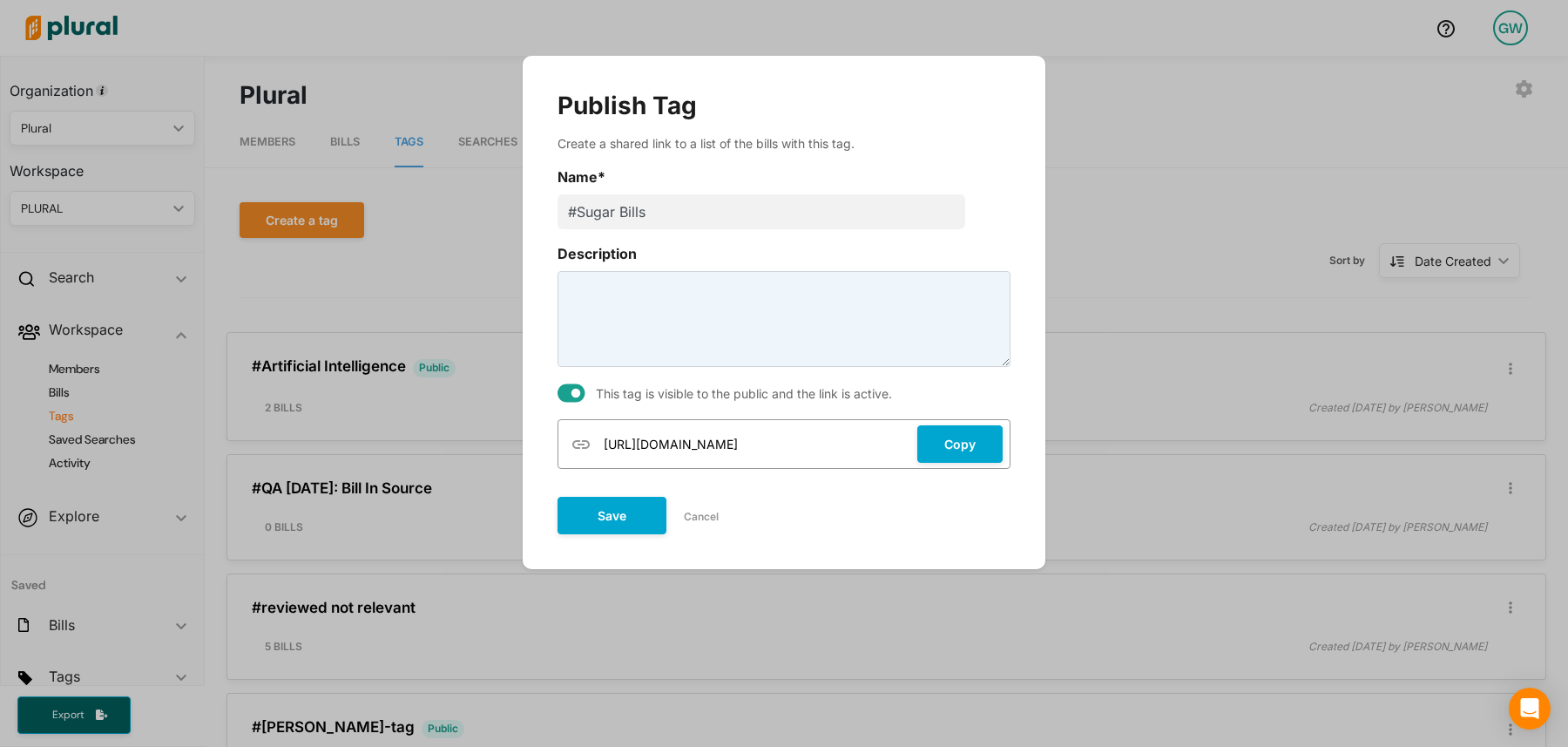
click at [720, 511] on button "Cancel" at bounding box center [701, 517] width 70 height 26
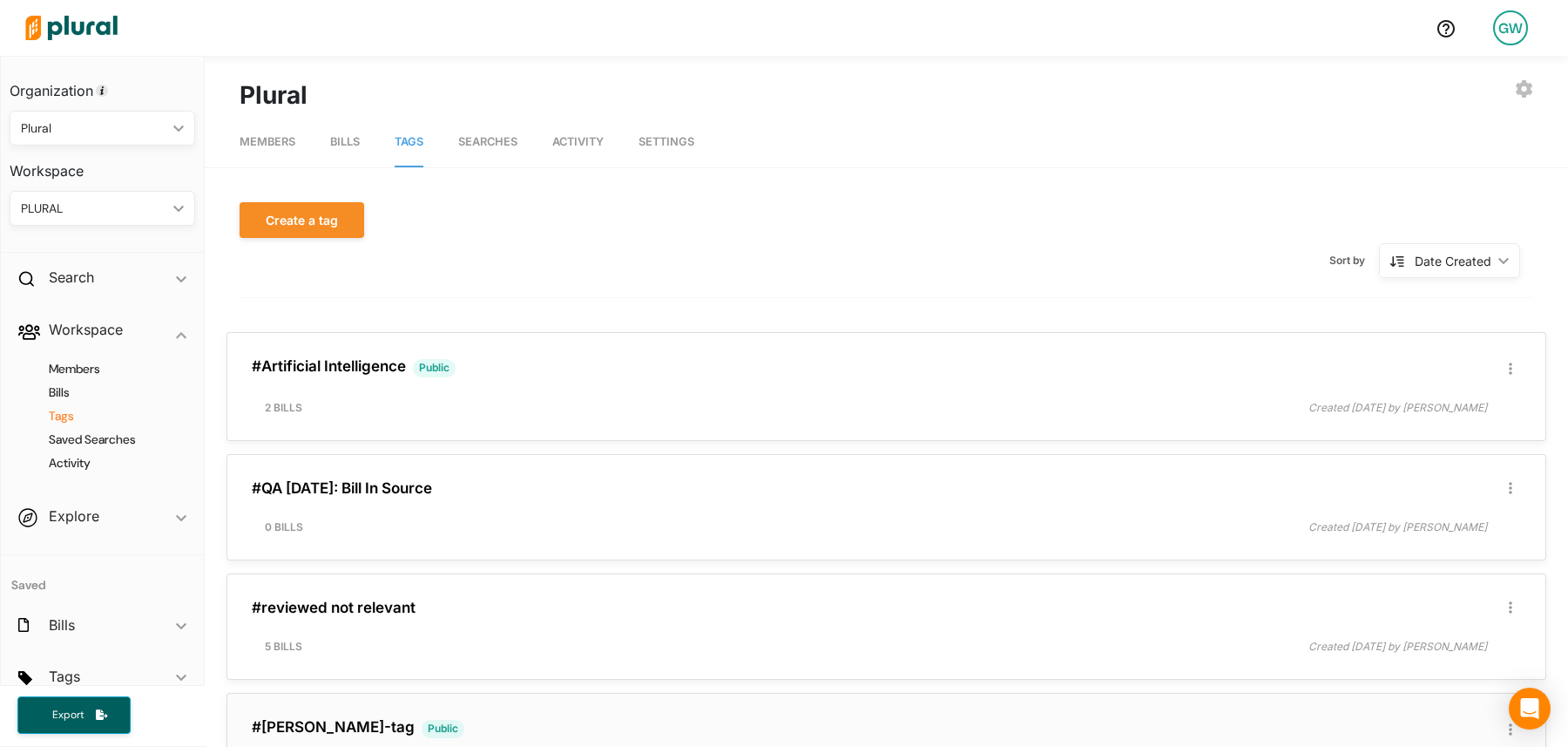
scroll to position [641, 0]
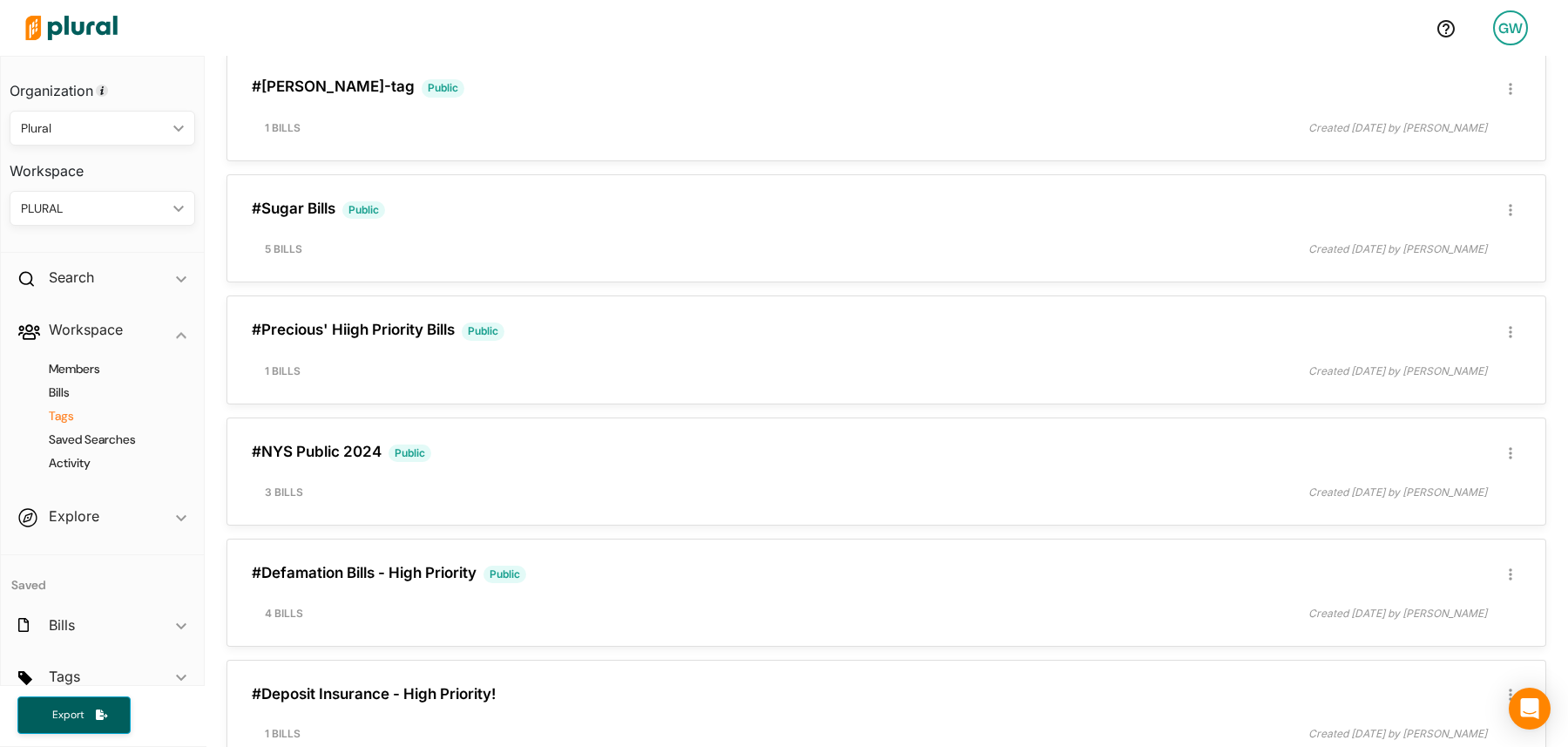
click at [1508, 33] on div "GW" at bounding box center [1511, 27] width 35 height 35
click at [1441, 304] on link "Log Out" at bounding box center [1464, 295] width 152 height 43
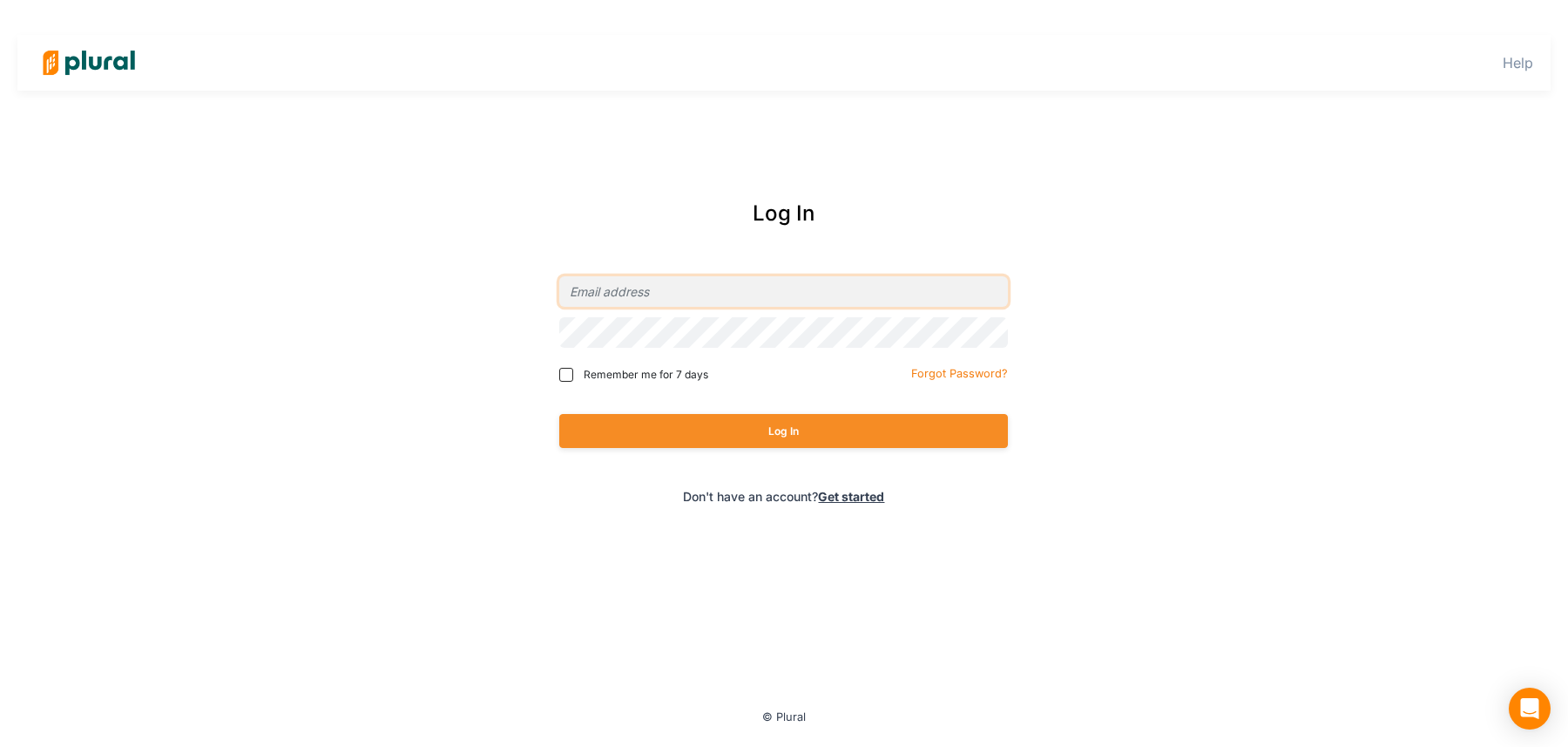
click at [674, 297] on input "email" at bounding box center [784, 291] width 449 height 30
type input "grayson+demo@pluralpolicy.com"
click at [683, 451] on div "Log In" at bounding box center [784, 430] width 449 height 69
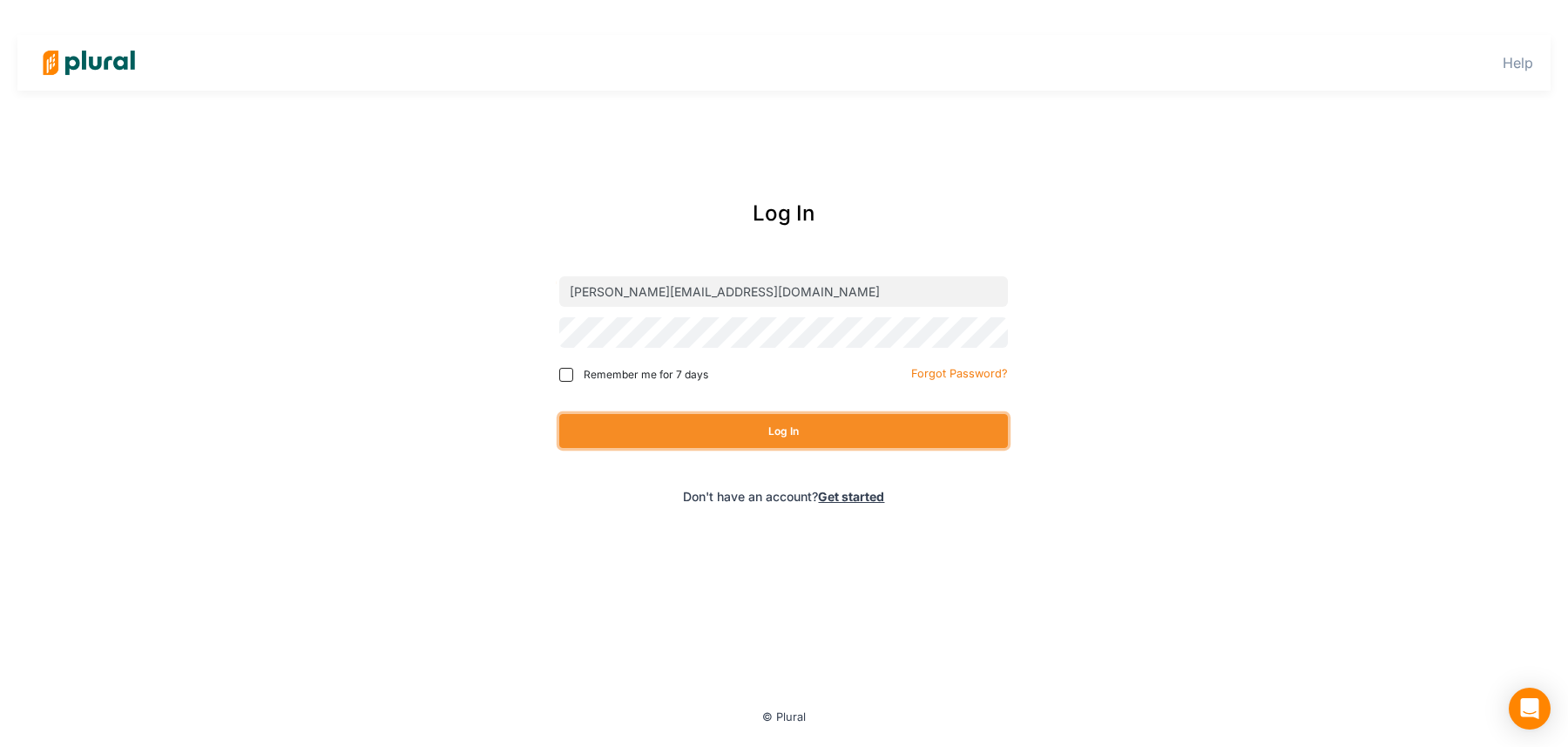
click at [672, 434] on button "Log In" at bounding box center [784, 431] width 449 height 34
